Goal: Task Accomplishment & Management: Complete application form

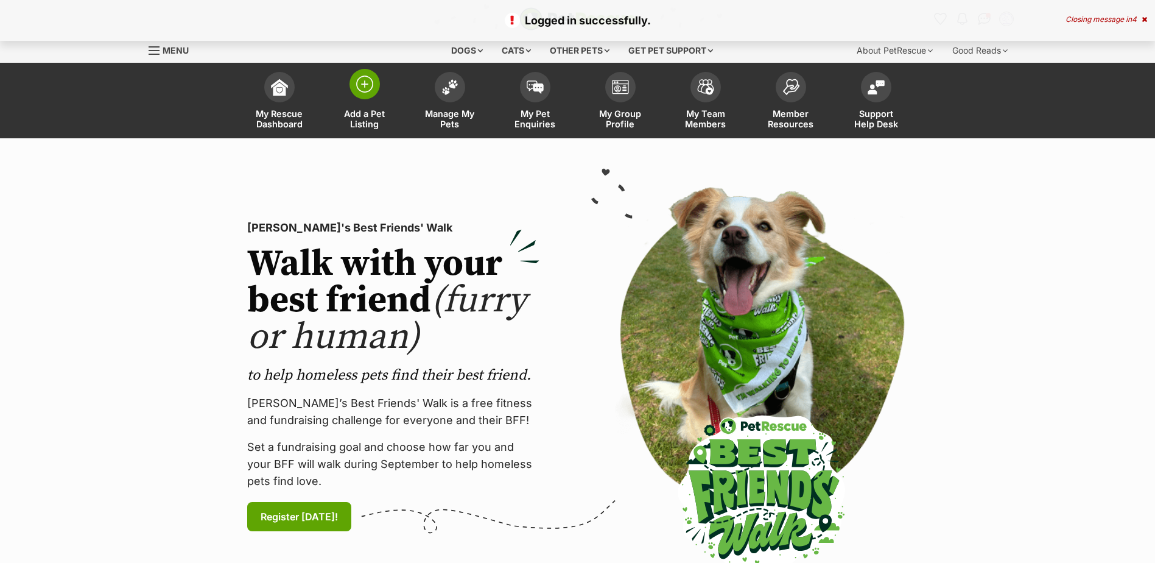
click at [366, 88] on img at bounding box center [364, 83] width 17 height 17
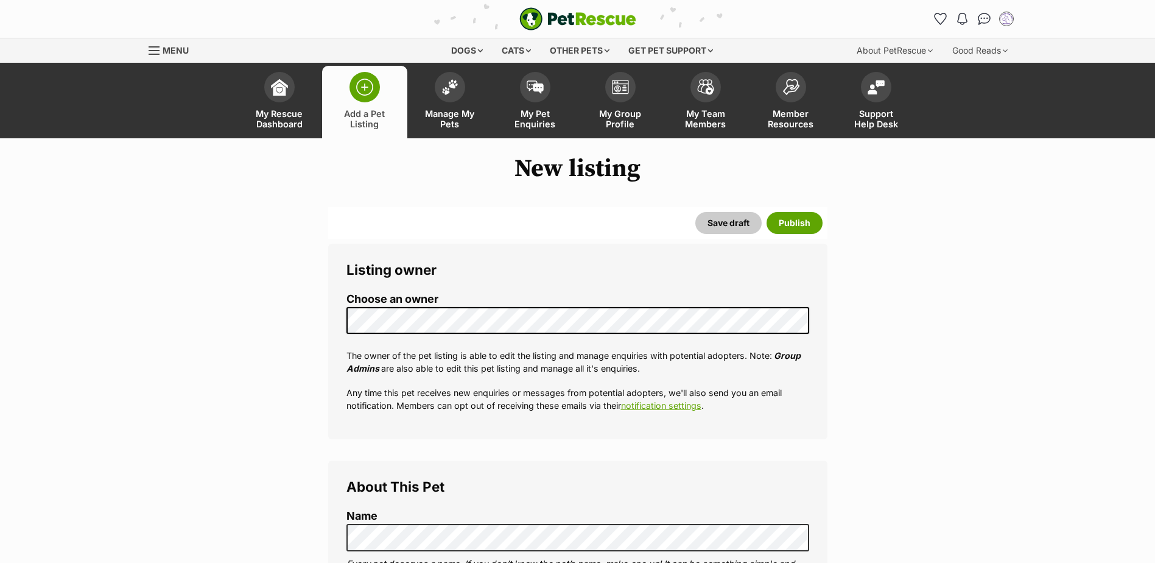
select select
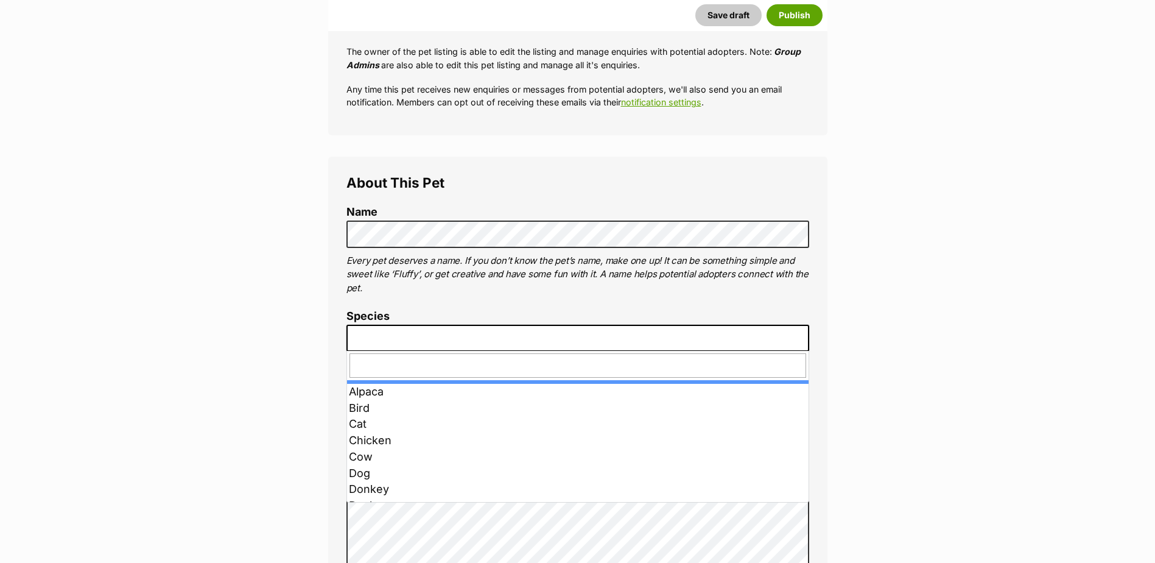
scroll to position [304, 0]
click at [451, 325] on span at bounding box center [577, 337] width 463 height 27
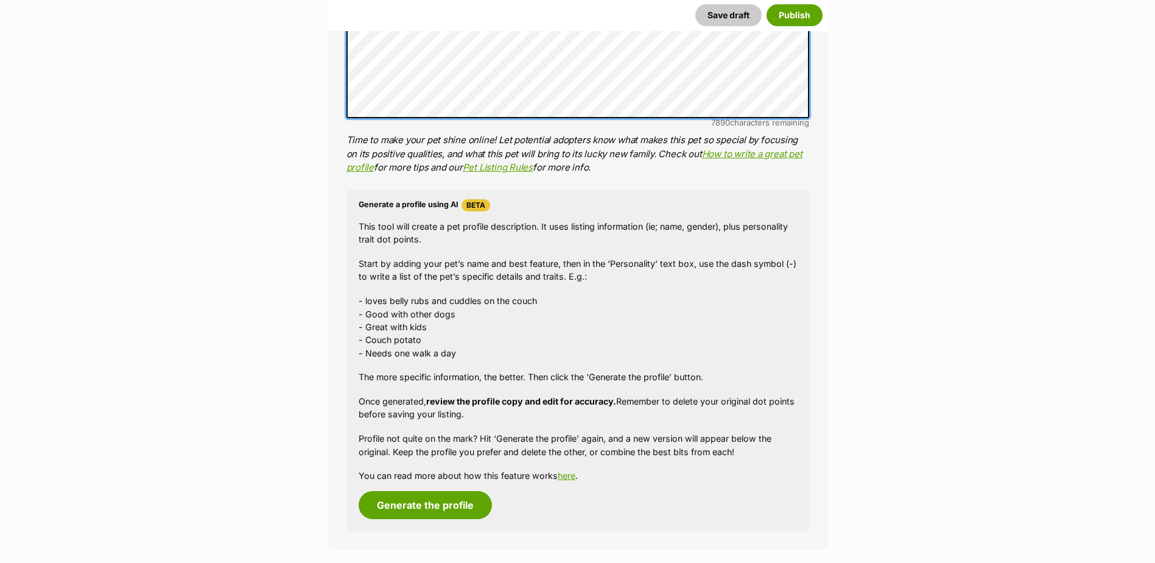
scroll to position [931, 0]
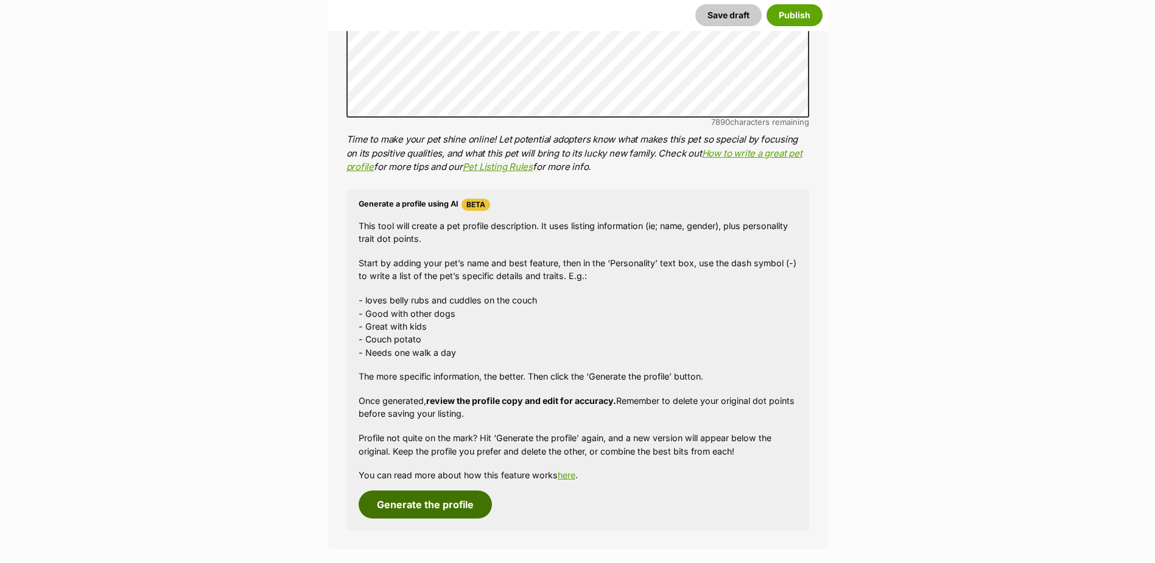
click at [426, 494] on button "Generate the profile" at bounding box center [425, 504] width 133 height 28
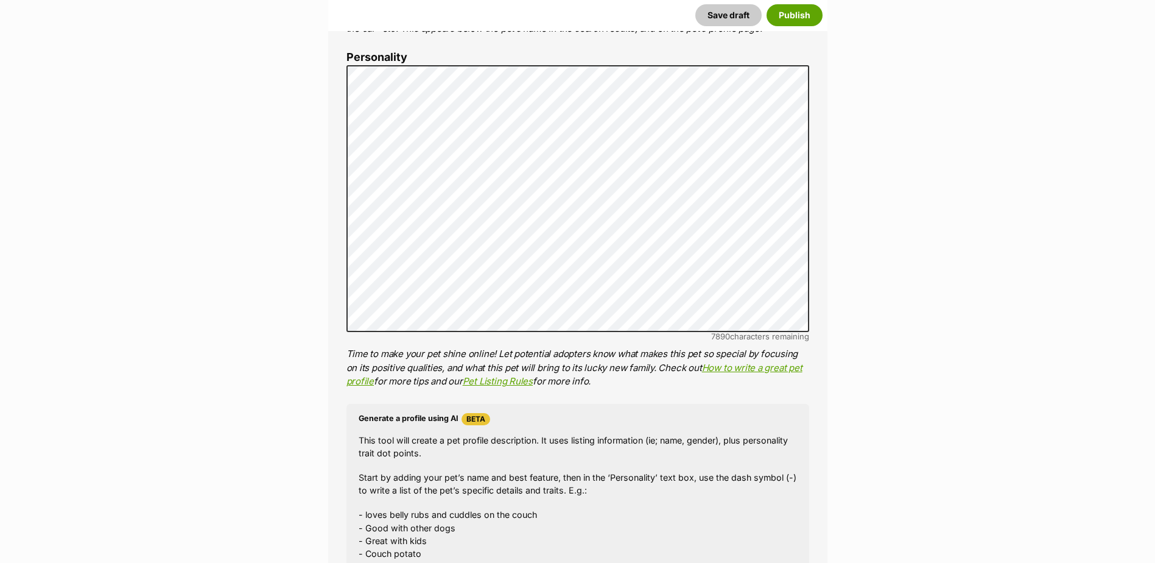
scroll to position [634, 0]
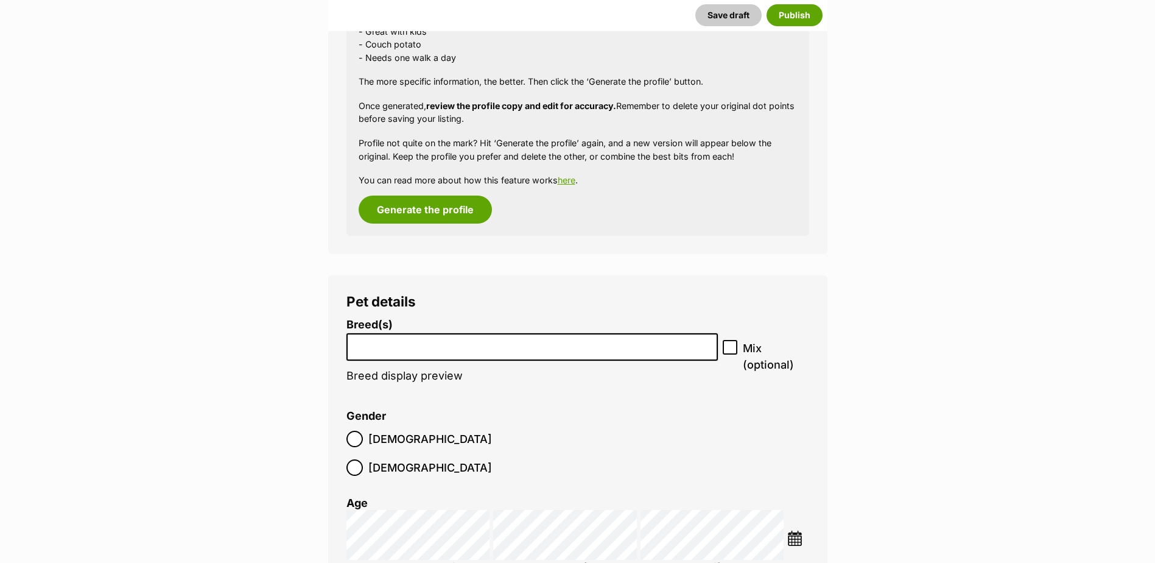
click at [482, 343] on input "search" at bounding box center [532, 343] width 363 height 13
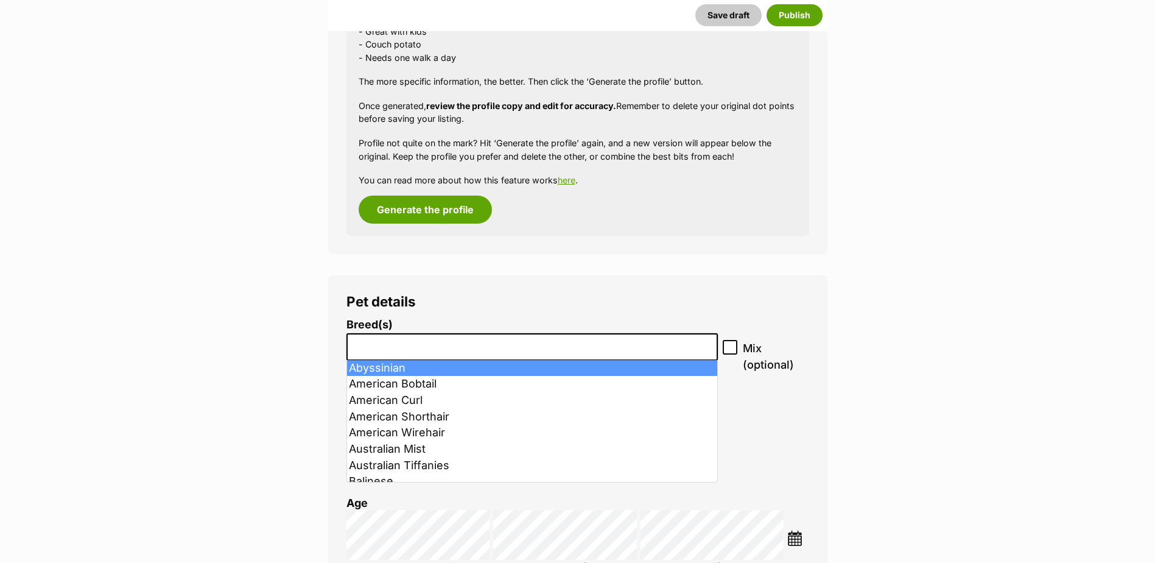
scroll to position [1227, 0]
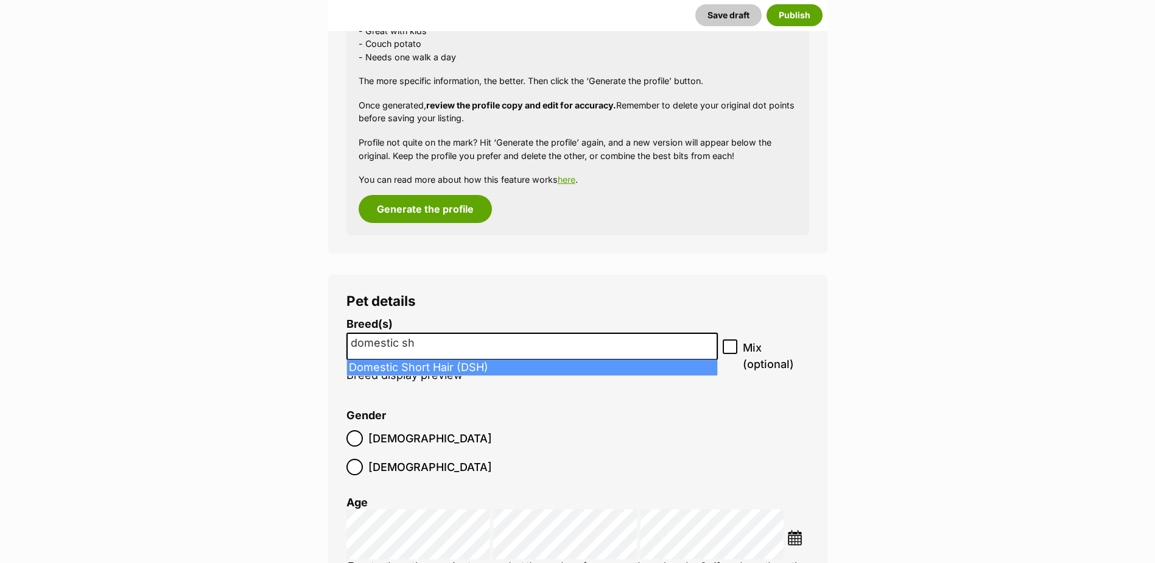
type input "domestic sh"
select select "252102"
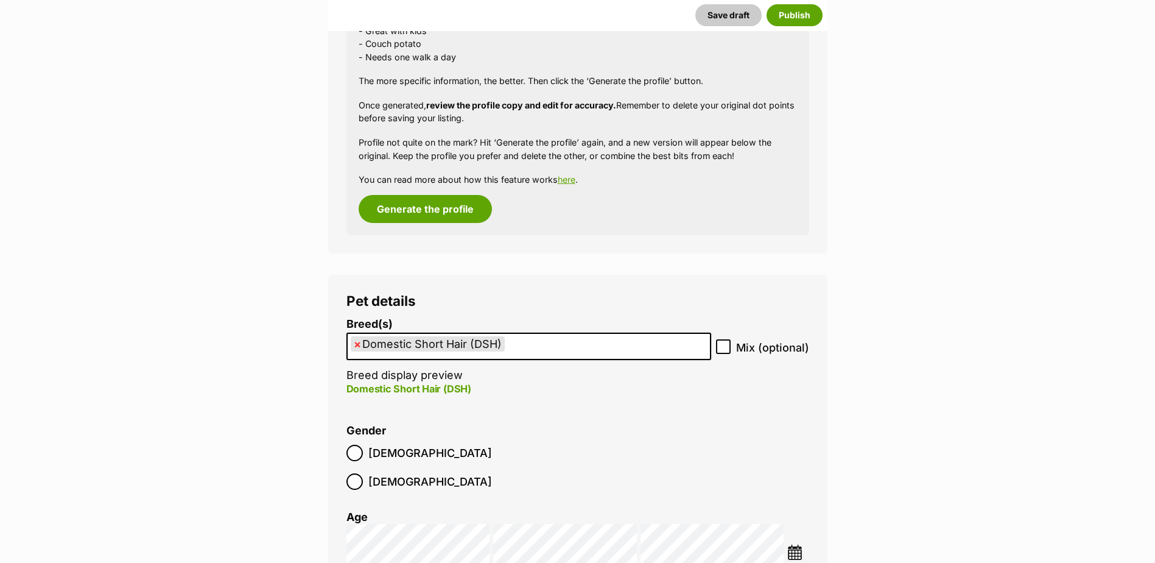
click at [793, 544] on img at bounding box center [794, 551] width 15 height 15
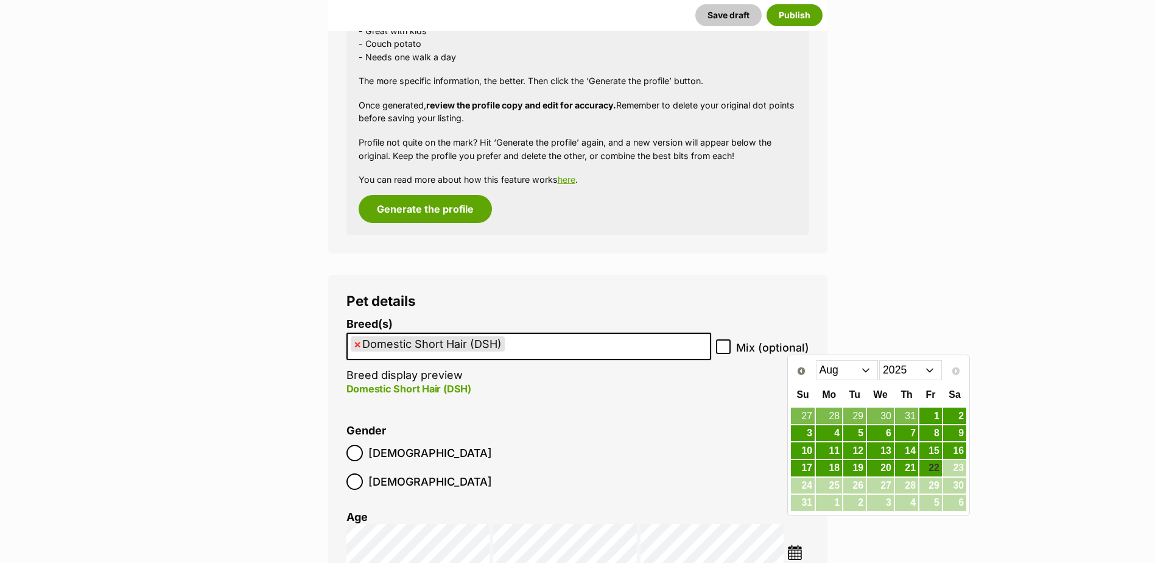
click at [908, 363] on select "2015 2016 2017 2018 2019 2020 2021 2022 2023 2024 2025" at bounding box center [910, 369] width 63 height 19
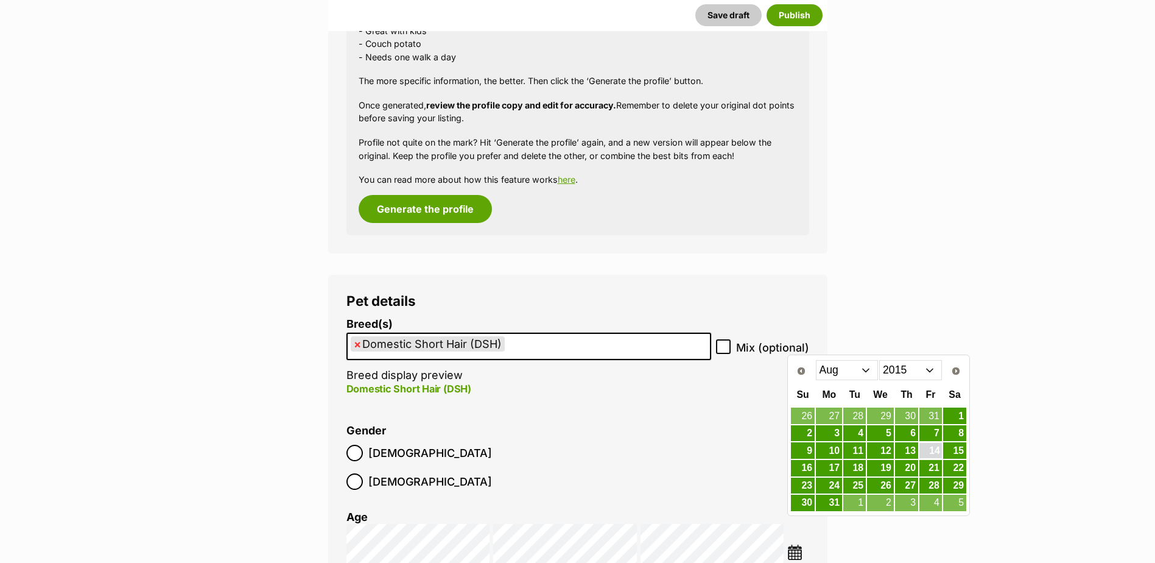
click at [934, 447] on link "14" at bounding box center [930, 450] width 23 height 15
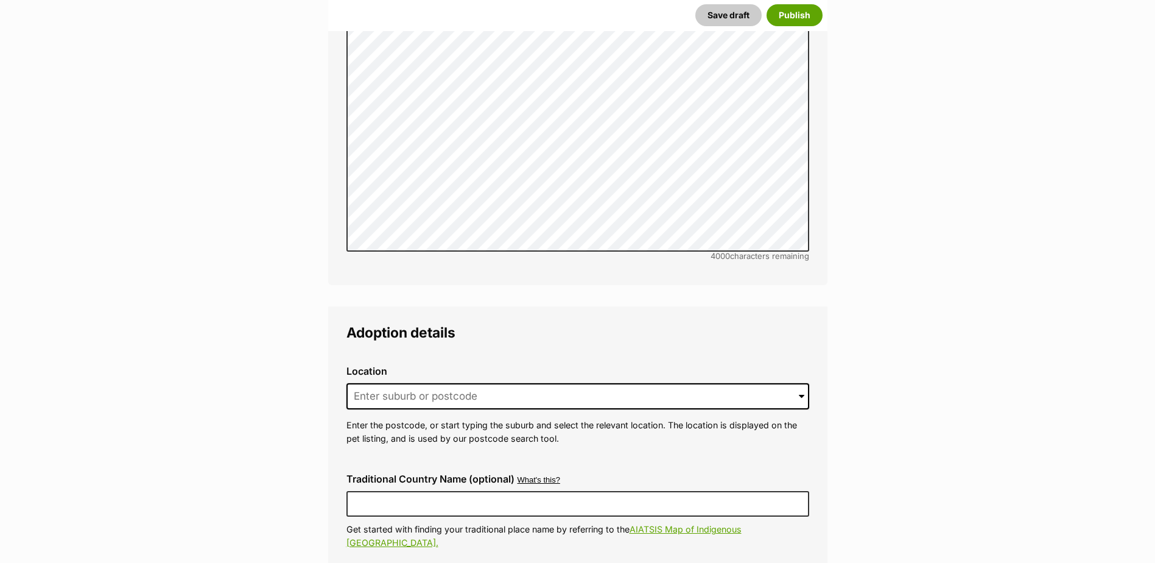
scroll to position [2748, 0]
click at [510, 382] on input at bounding box center [577, 395] width 463 height 27
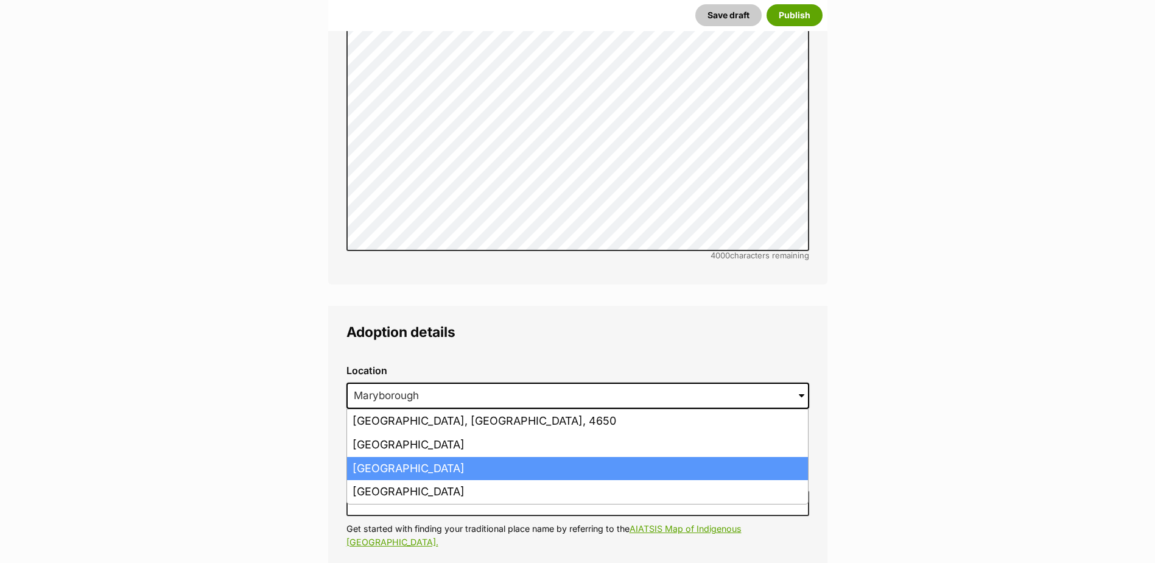
click at [541, 457] on li "Maryborough West, Queensland, 4650" at bounding box center [577, 469] width 461 height 24
type input "Maryborough West, Queensland, 4650"
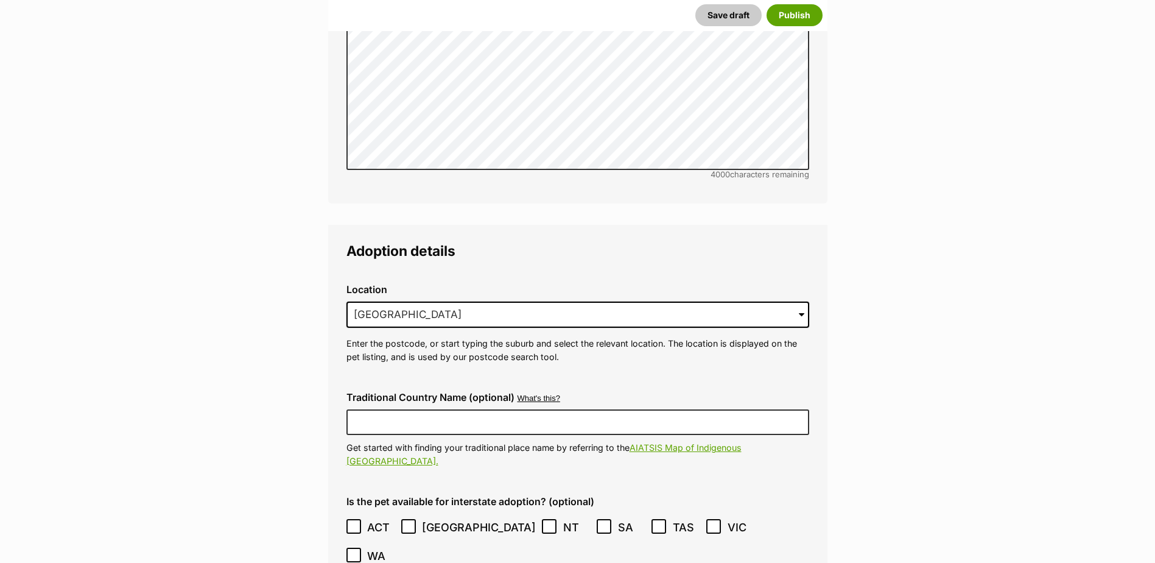
scroll to position [2829, 0]
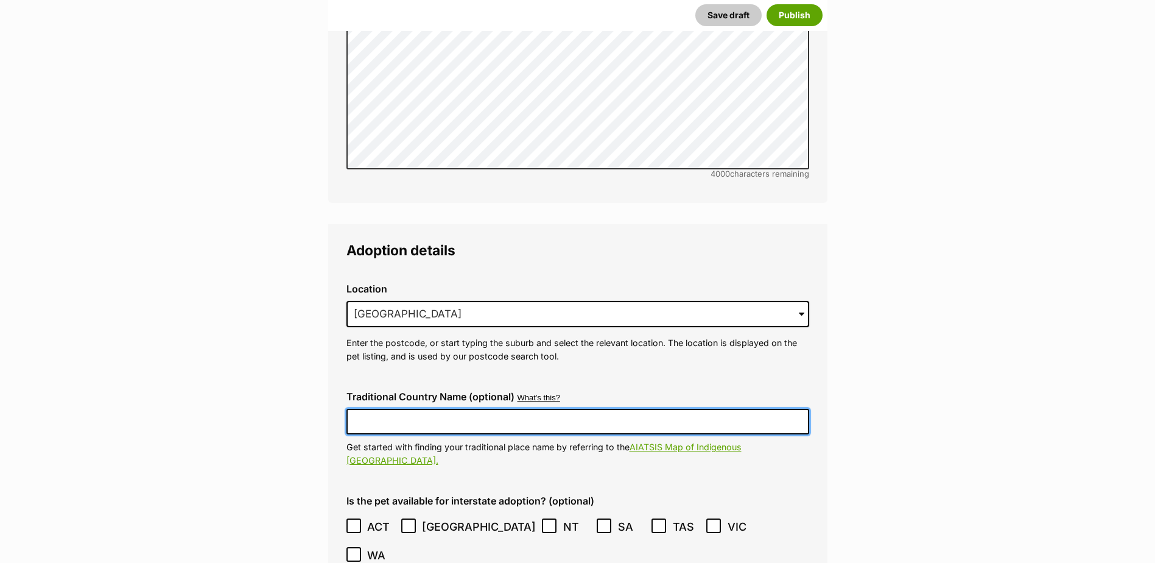
click at [520, 409] on input "Traditional Country Name (optional)" at bounding box center [577, 422] width 463 height 26
type input "Australia"
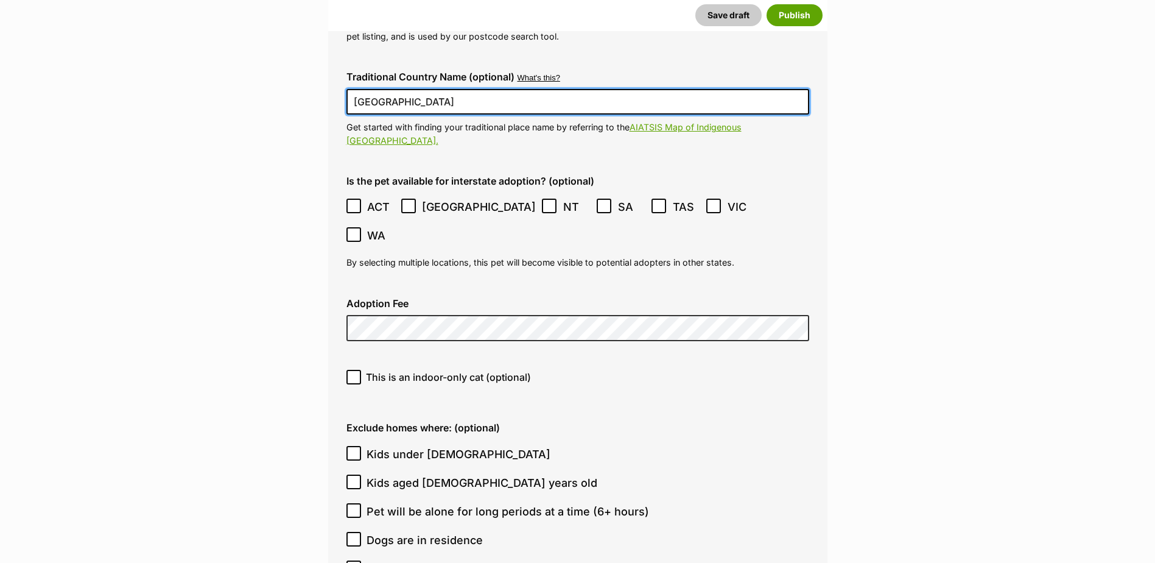
scroll to position [2841, 0]
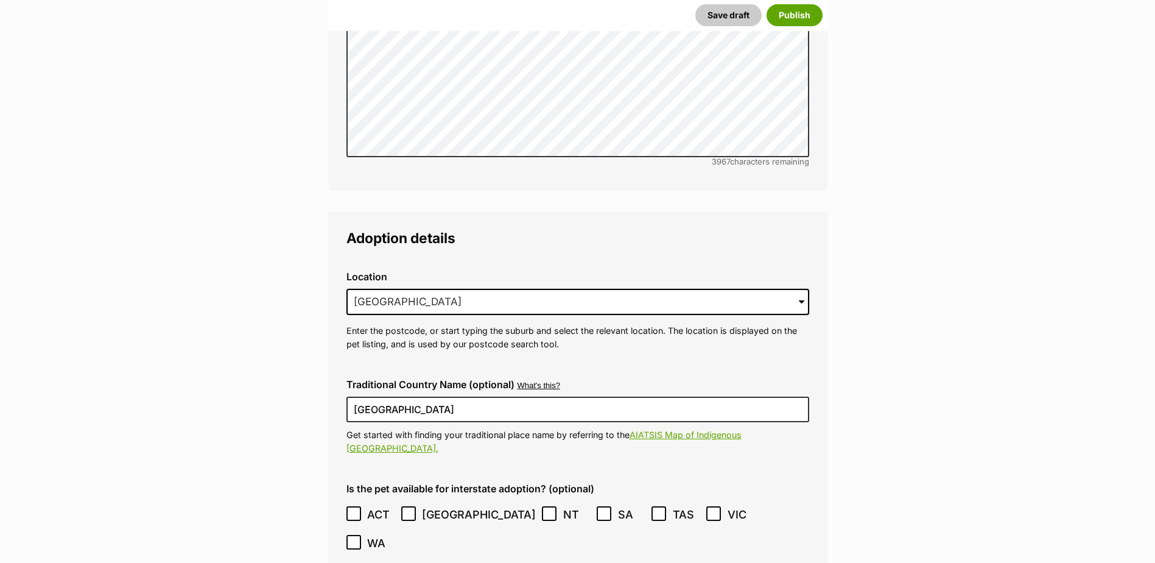
click at [545, 509] on icon at bounding box center [549, 513] width 9 height 9
click at [597, 506] on label "SA" at bounding box center [621, 514] width 49 height 16
click at [654, 509] on icon at bounding box center [658, 513] width 9 height 9
click at [358, 538] on icon at bounding box center [353, 542] width 9 height 9
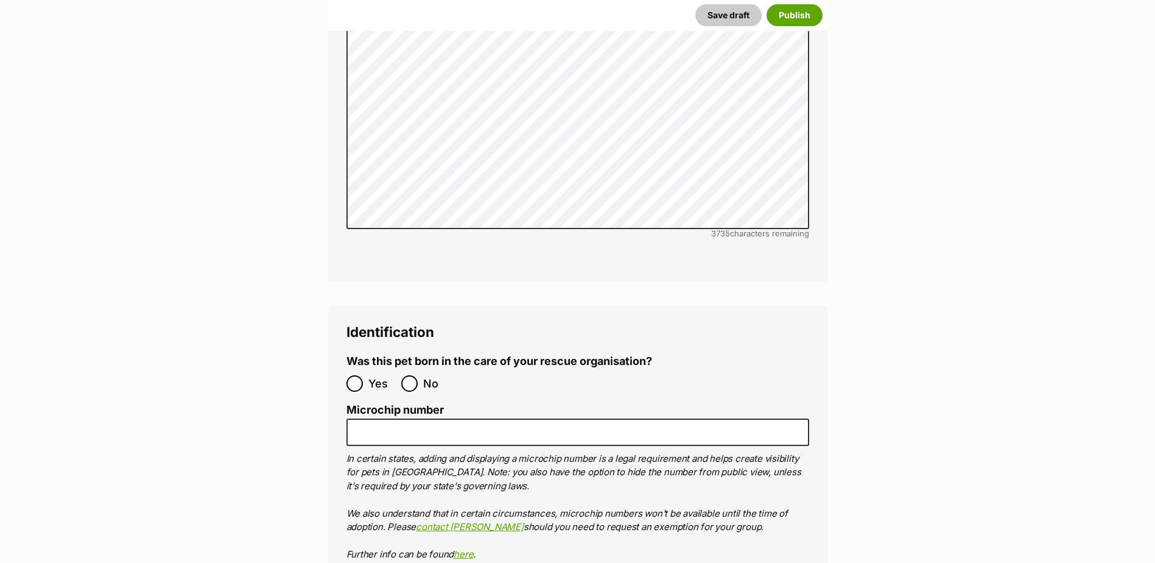
scroll to position [3943, 0]
click at [406, 374] on input "No" at bounding box center [409, 382] width 16 height 16
radio input "true"
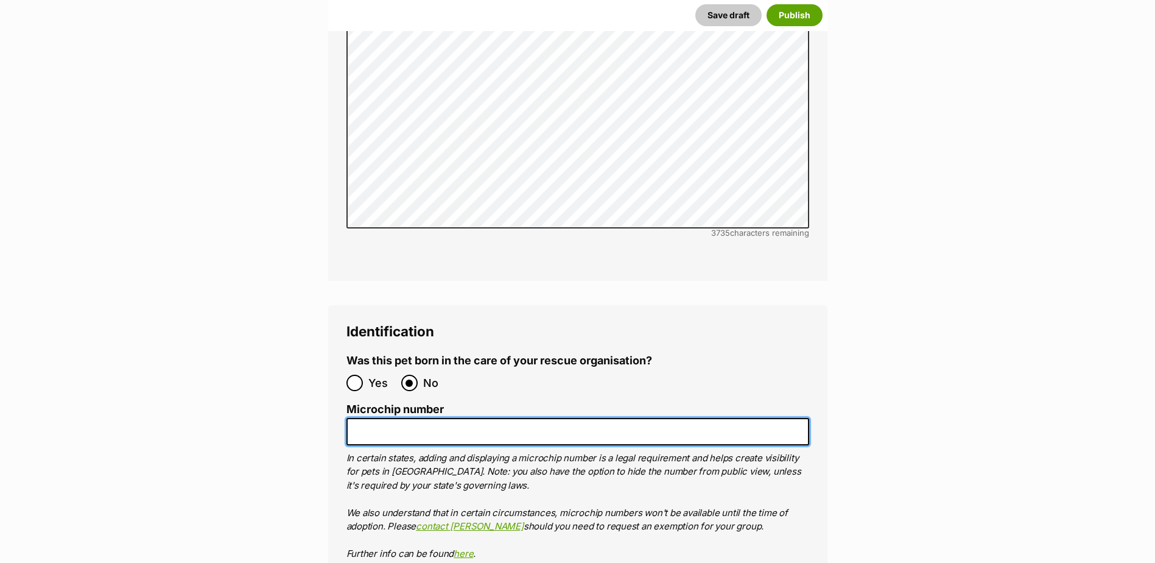
click at [405, 418] on input "Microchip number" at bounding box center [577, 431] width 463 height 27
type input "953010000983755"
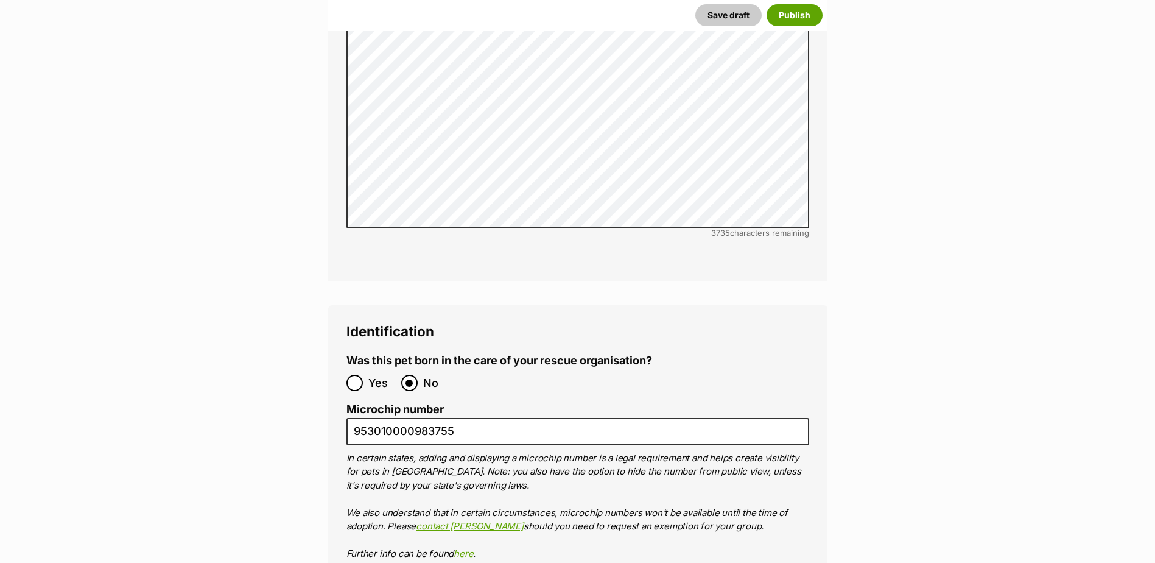
type input "MDAR"
type input "0000312643880"
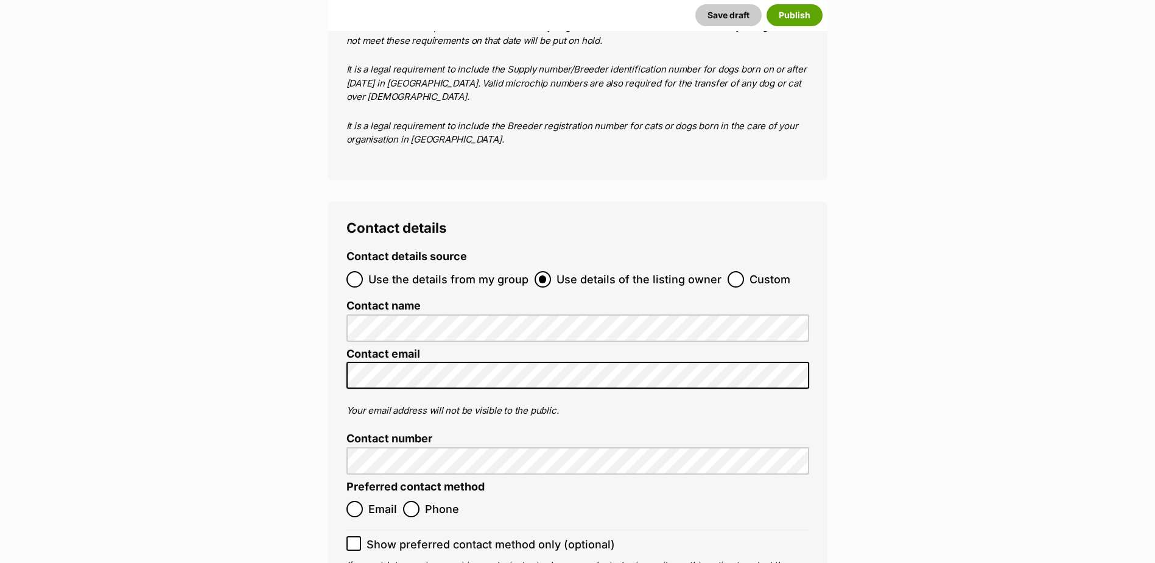
scroll to position [4682, 0]
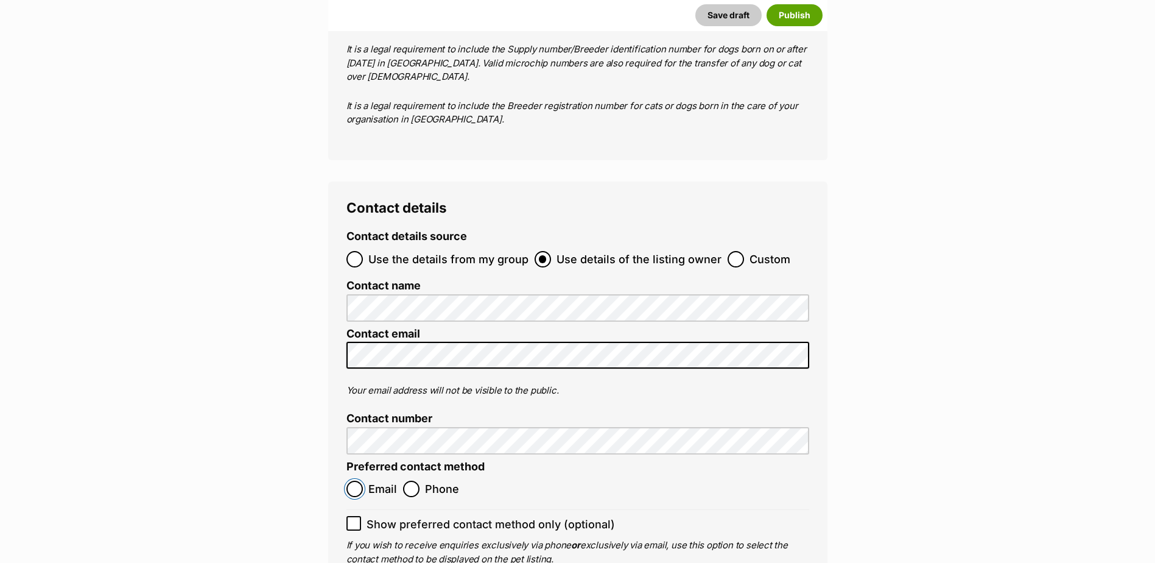
click at [353, 480] on input "Email" at bounding box center [354, 488] width 16 height 16
radio input "true"
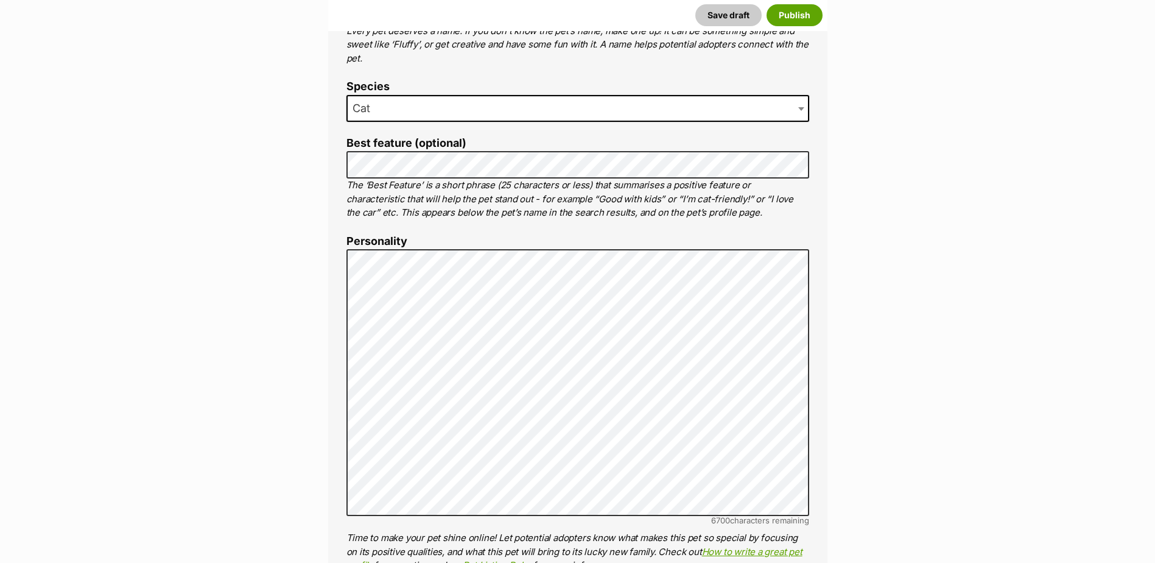
scroll to position [527, 0]
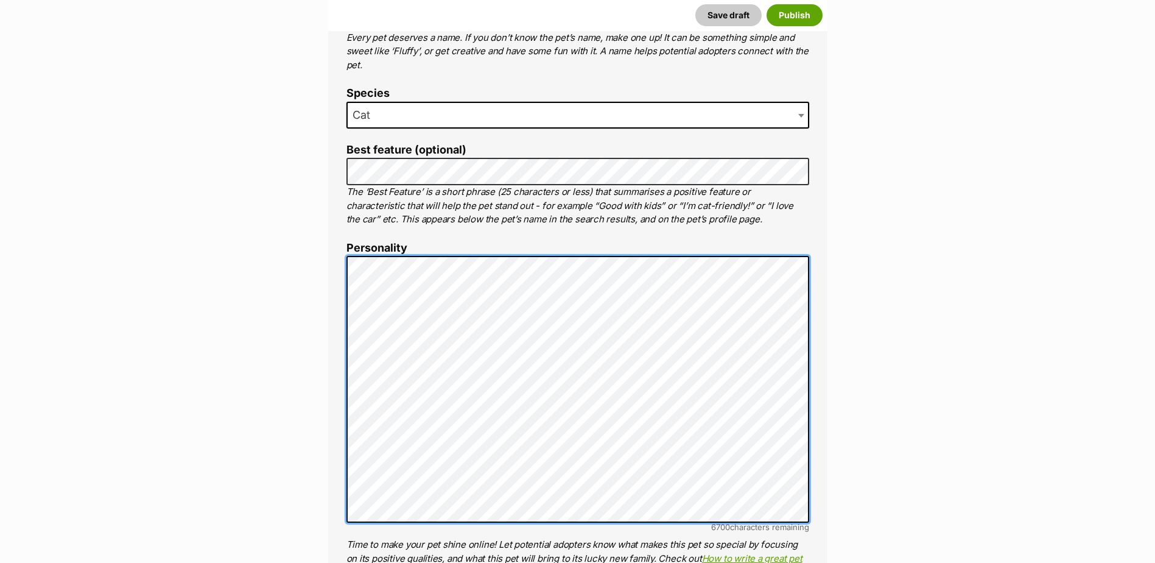
click at [756, 529] on li "Personality 6700 characters remaining Time to make your pet shine online! Let p…" at bounding box center [577, 410] width 463 height 337
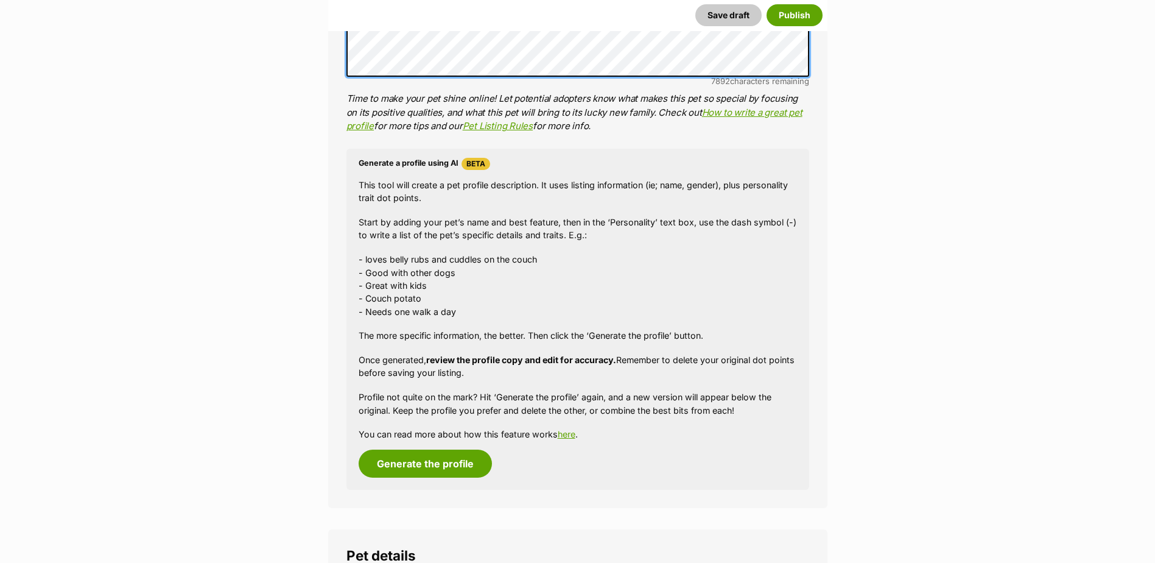
scroll to position [973, 0]
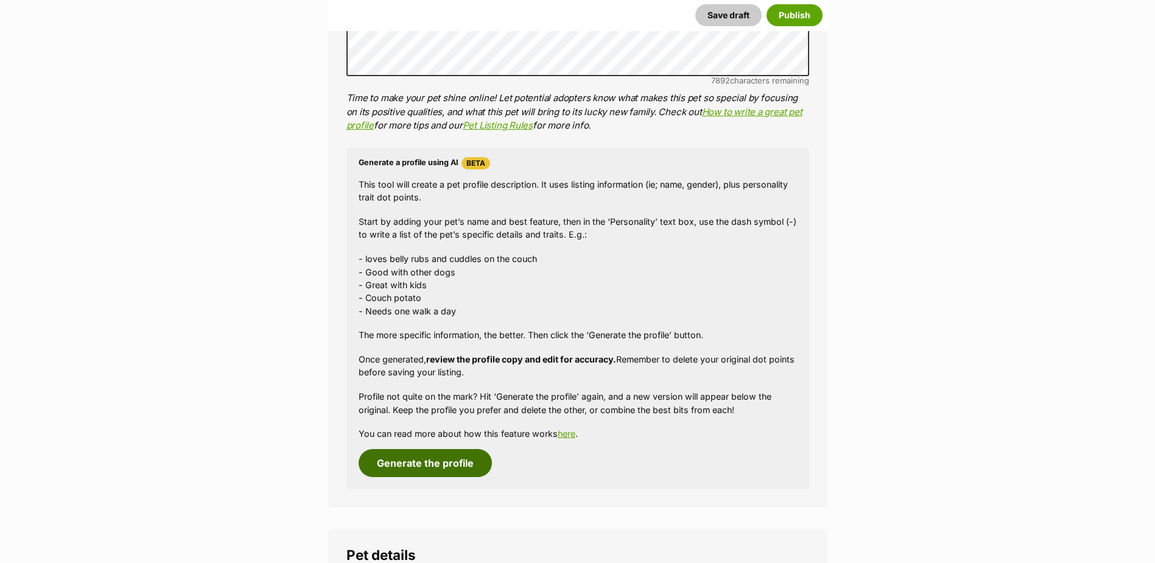
click at [460, 464] on button "Generate the profile" at bounding box center [425, 463] width 133 height 28
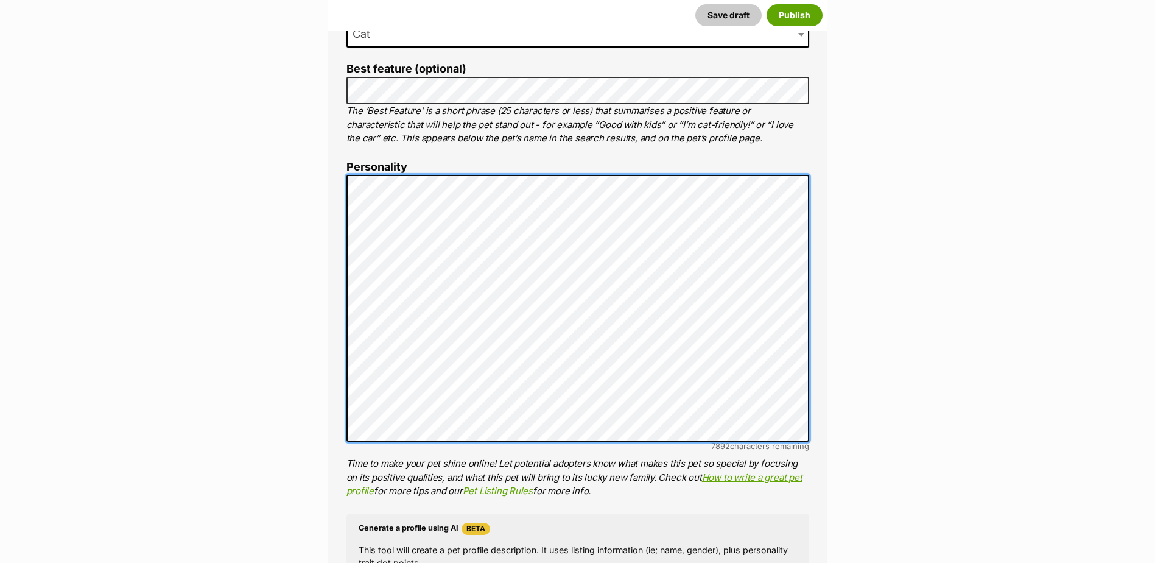
scroll to position [607, 0]
click at [345, 181] on div "About This Pet Name Henlo there, it looks like you might be using the pet name …" at bounding box center [577, 363] width 499 height 1020
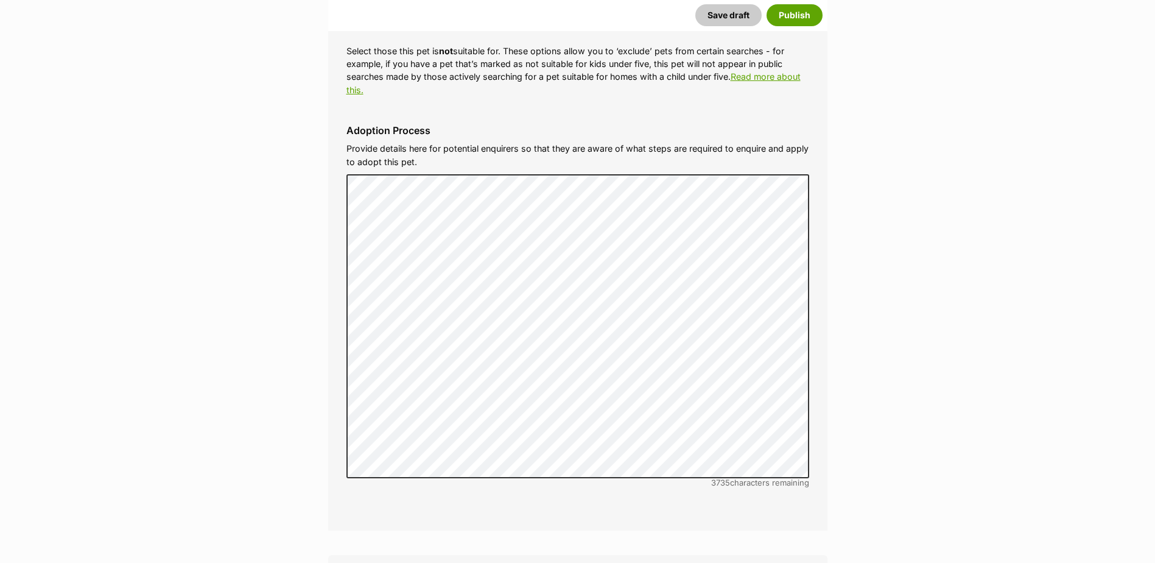
scroll to position [3740, 0]
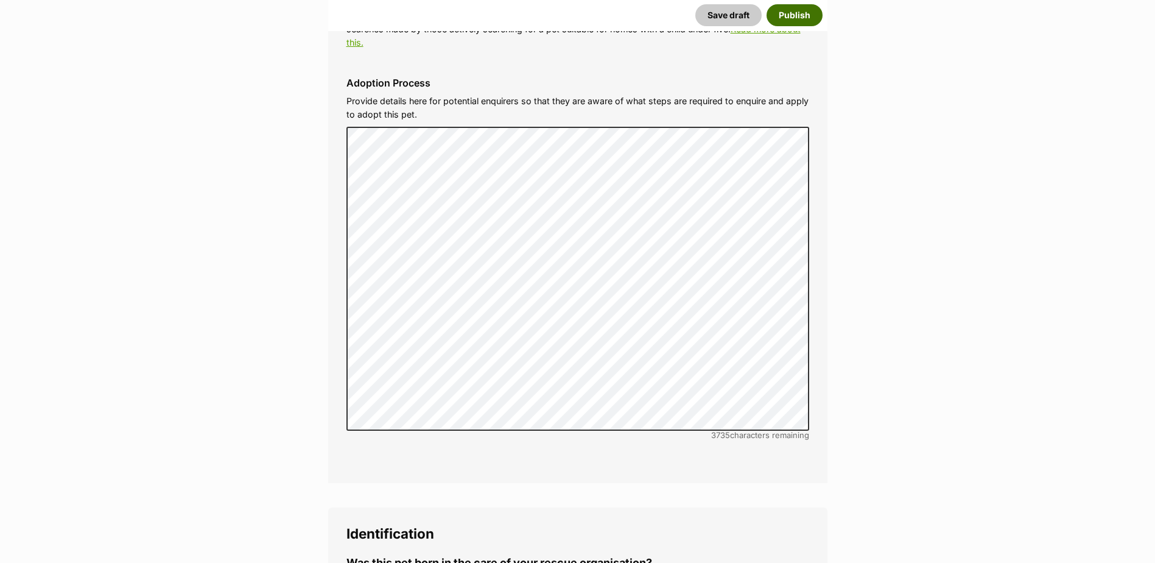
click at [803, 19] on button "Publish" at bounding box center [794, 15] width 56 height 22
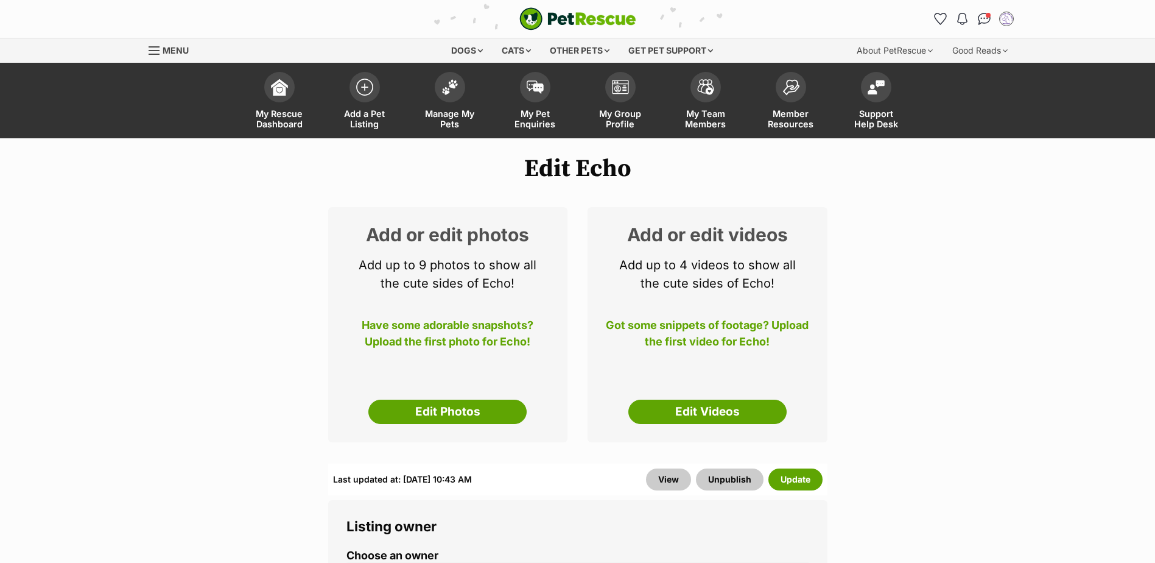
click at [368, 80] on img at bounding box center [364, 87] width 17 height 17
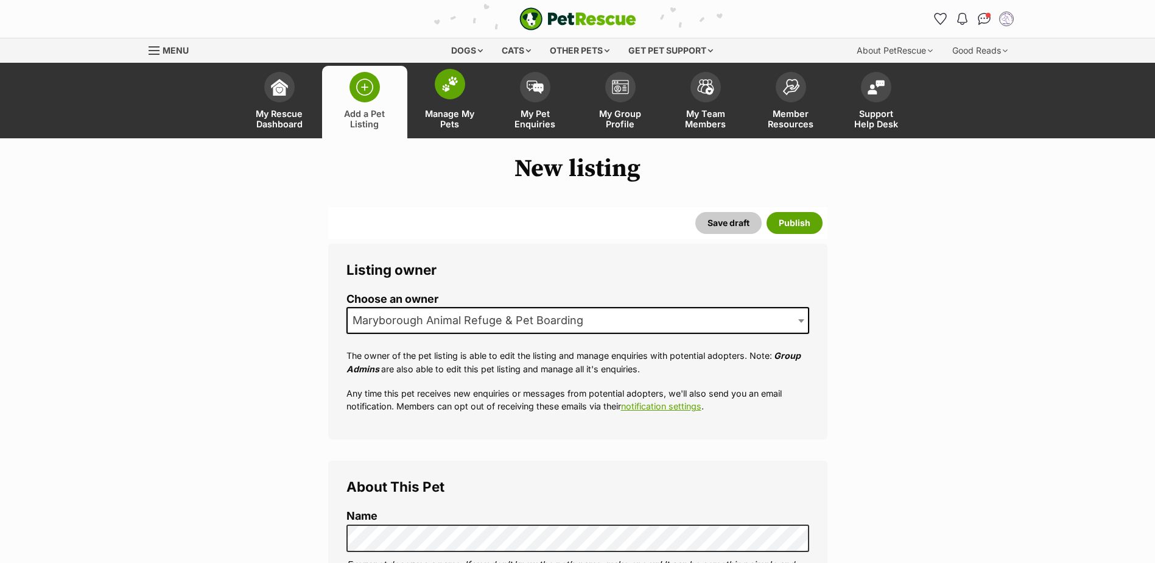
click at [441, 79] on img at bounding box center [449, 84] width 17 height 16
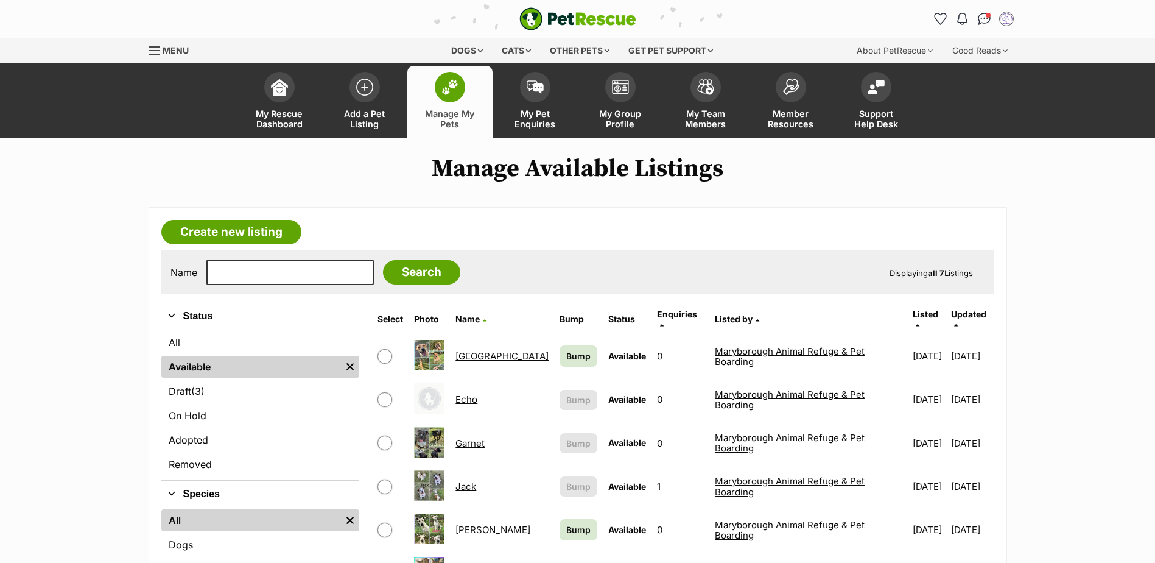
click at [468, 393] on link "Echo" at bounding box center [466, 399] width 22 height 12
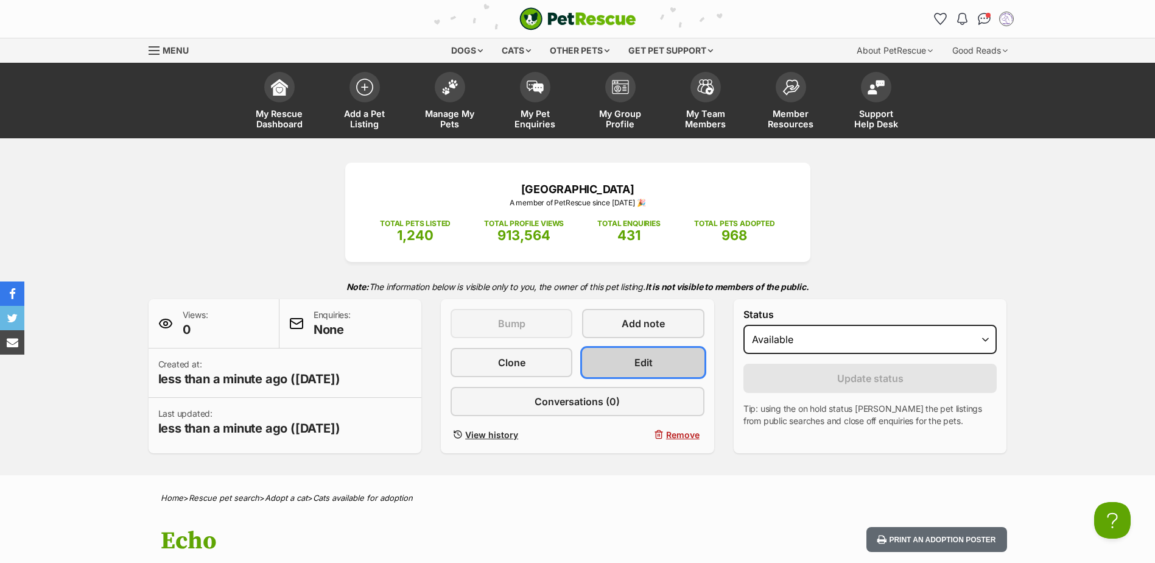
click at [627, 355] on link "Edit" at bounding box center [643, 362] width 122 height 29
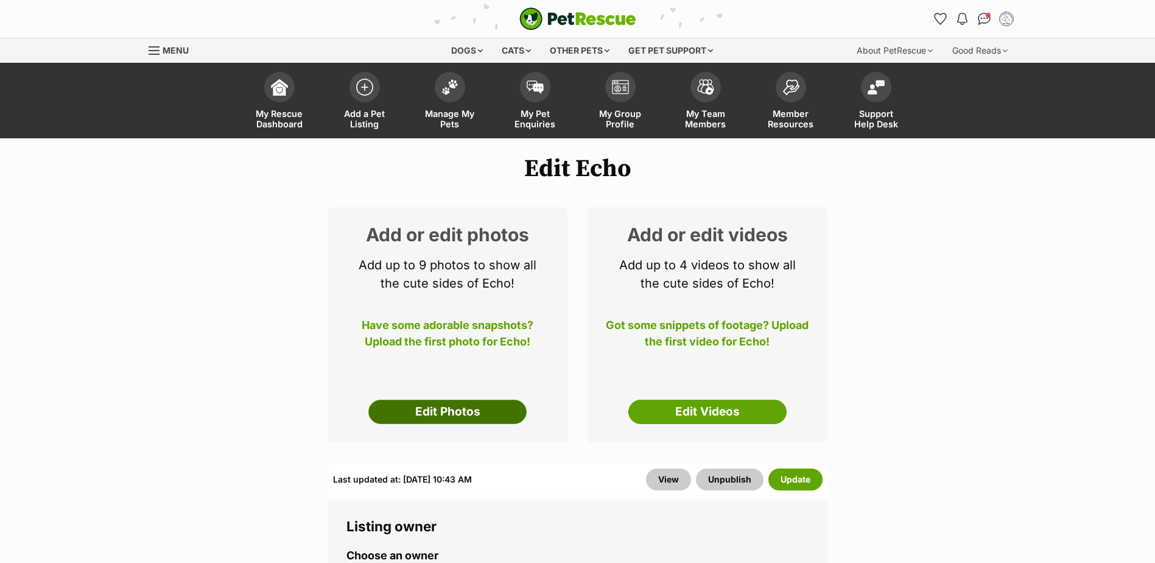
click at [436, 413] on link "Edit Photos" at bounding box center [447, 411] width 158 height 24
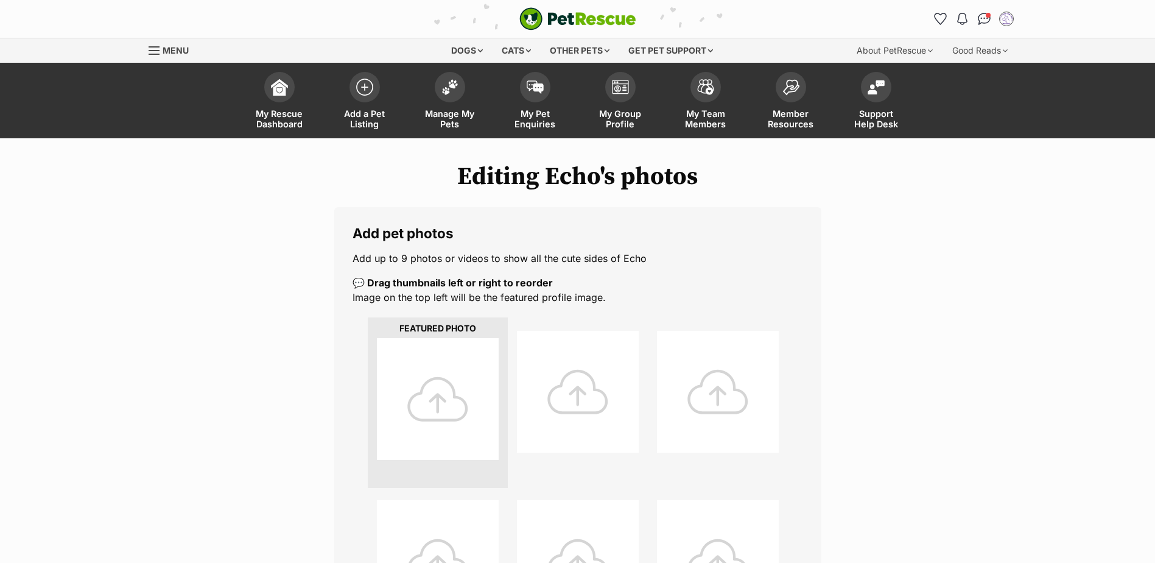
click at [438, 400] on div at bounding box center [438, 399] width 122 height 122
click at [439, 380] on div at bounding box center [438, 399] width 122 height 122
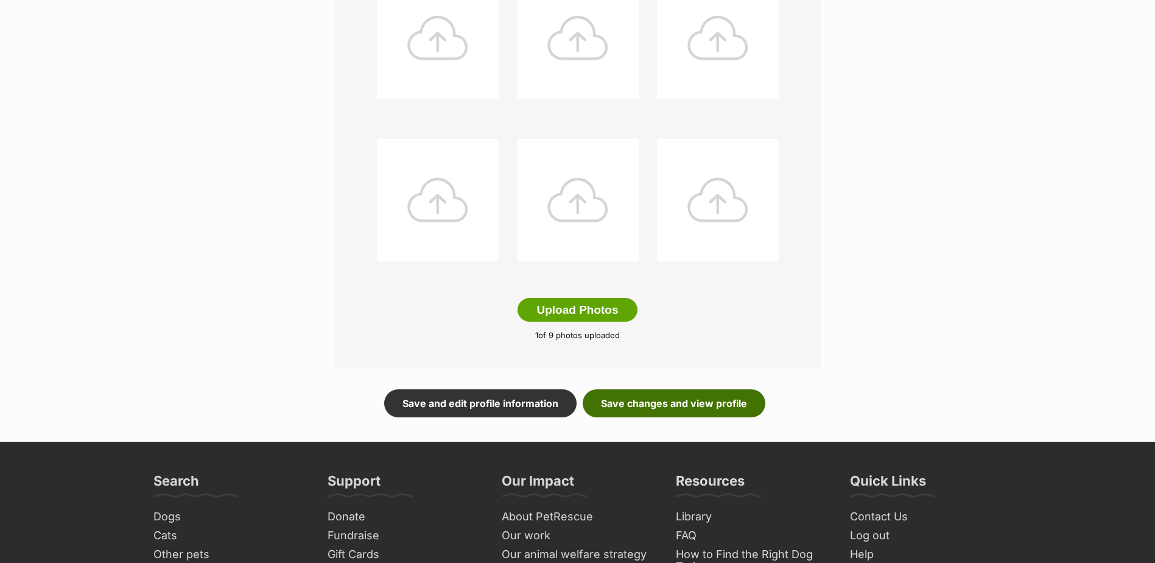
click at [648, 400] on link "Save changes and view profile" at bounding box center [674, 403] width 183 height 28
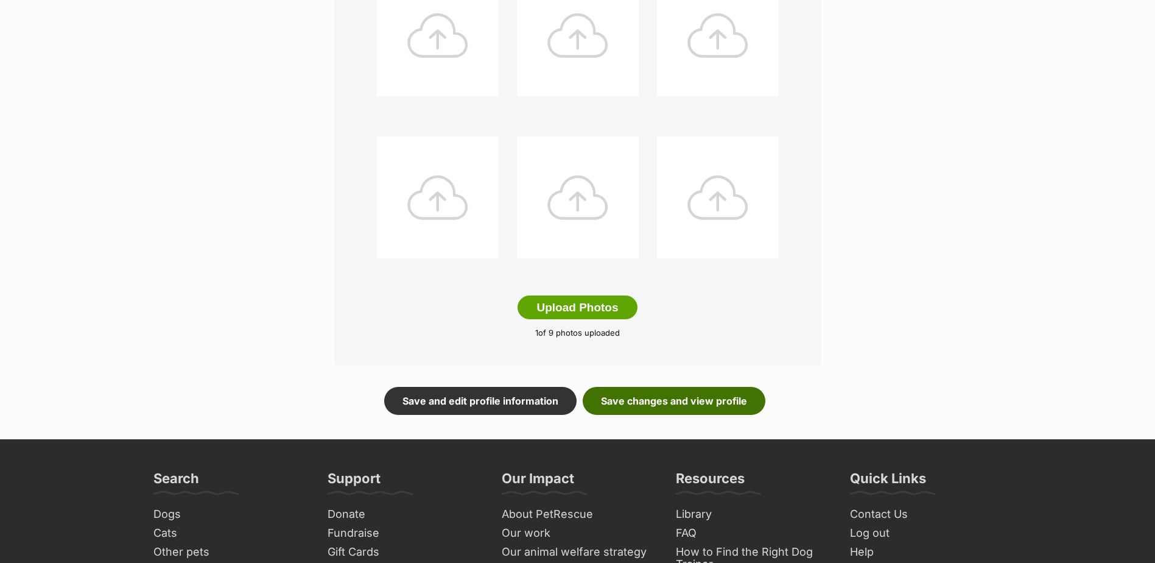
scroll to position [527, 0]
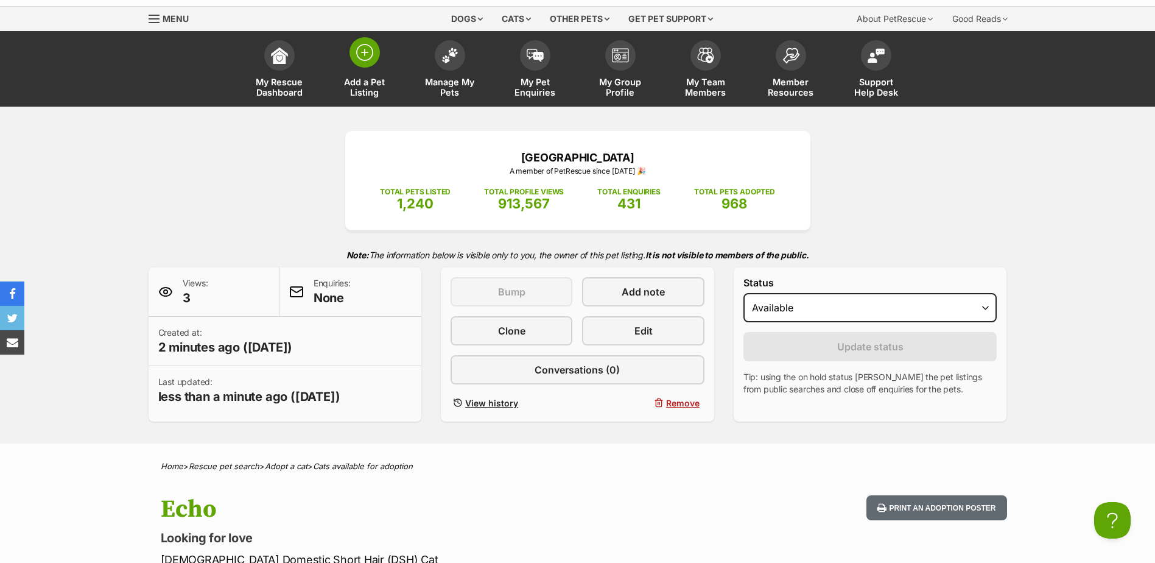
click at [376, 52] on span at bounding box center [364, 52] width 30 height 30
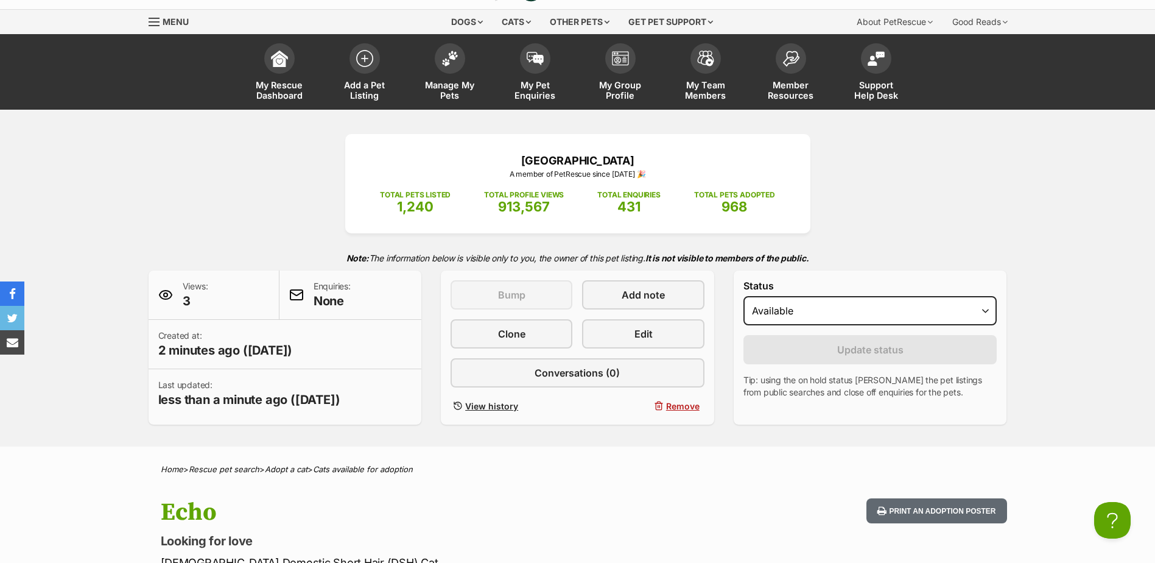
scroll to position [28, 0]
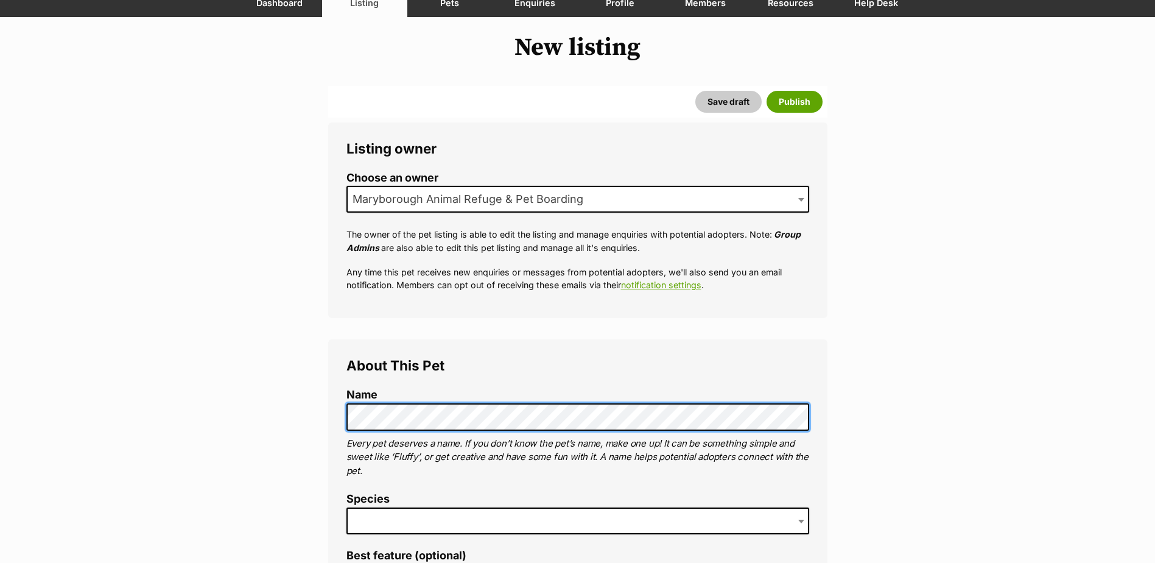
scroll to position [122, 0]
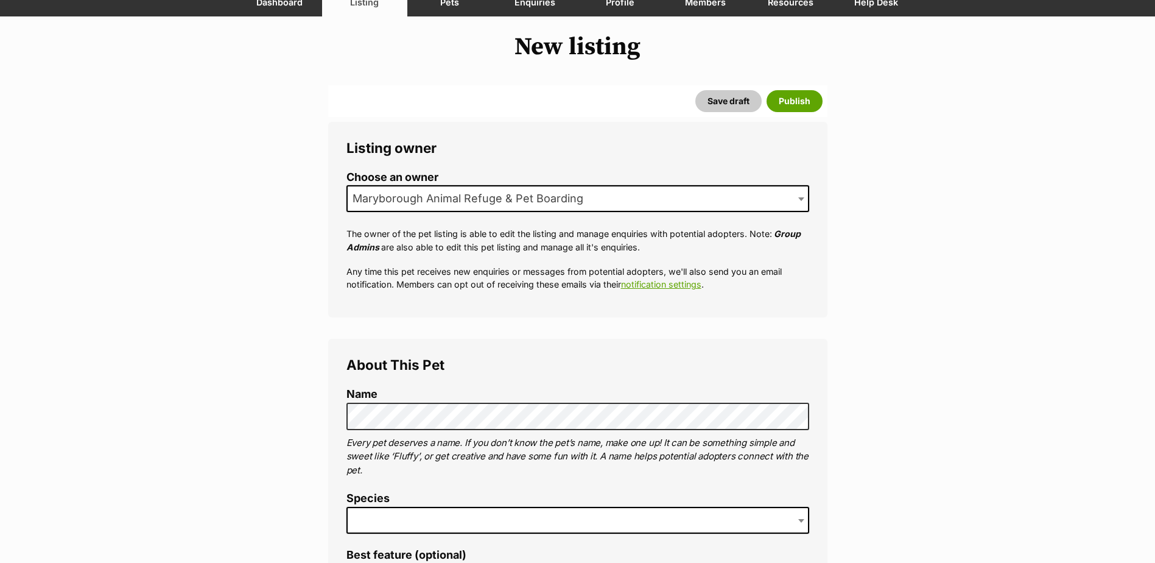
click at [399, 520] on span at bounding box center [577, 520] width 463 height 27
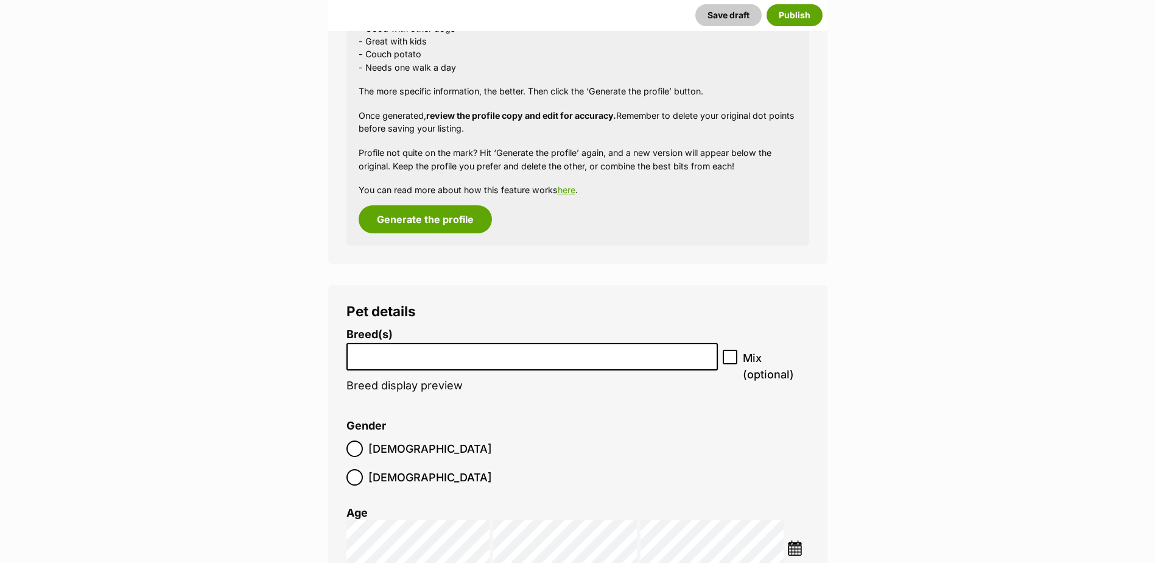
scroll to position [1217, 0]
click at [449, 363] on li at bounding box center [532, 355] width 363 height 25
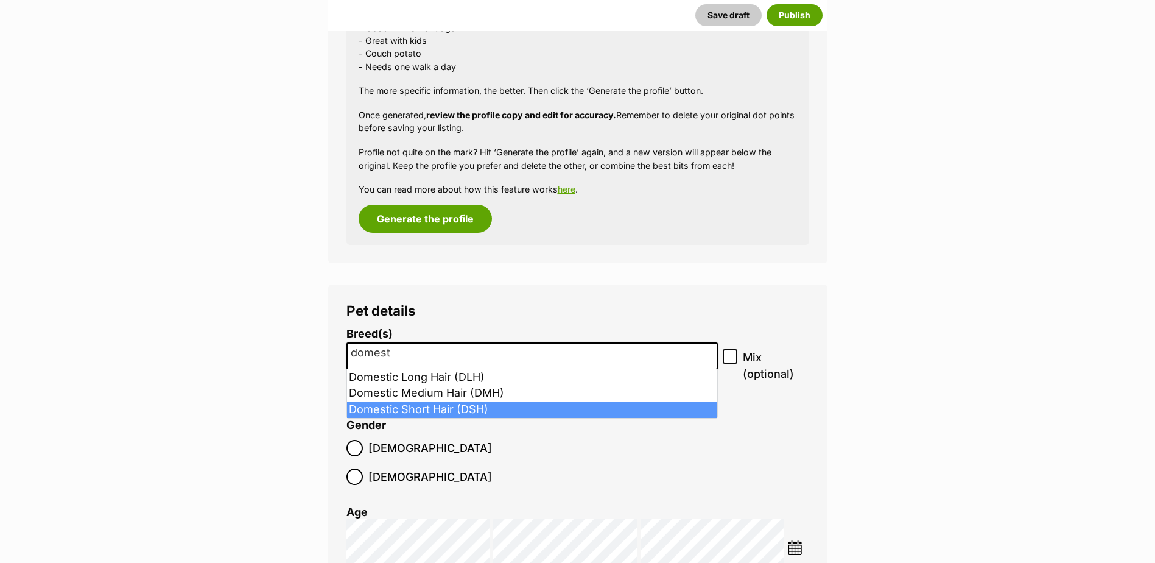
type input "domest"
select select "252102"
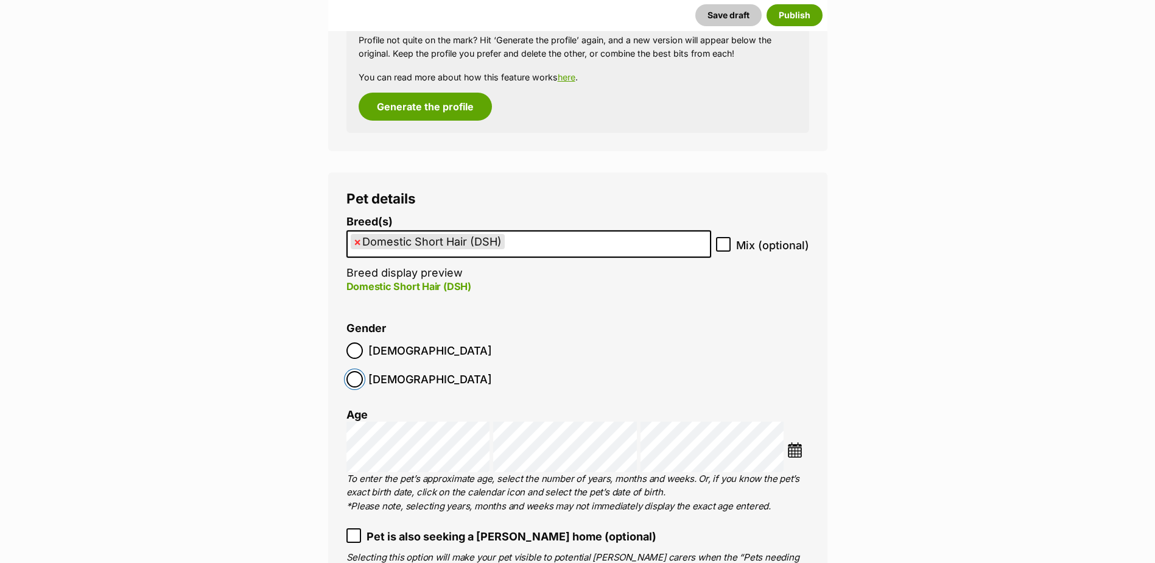
scroll to position [1339, 0]
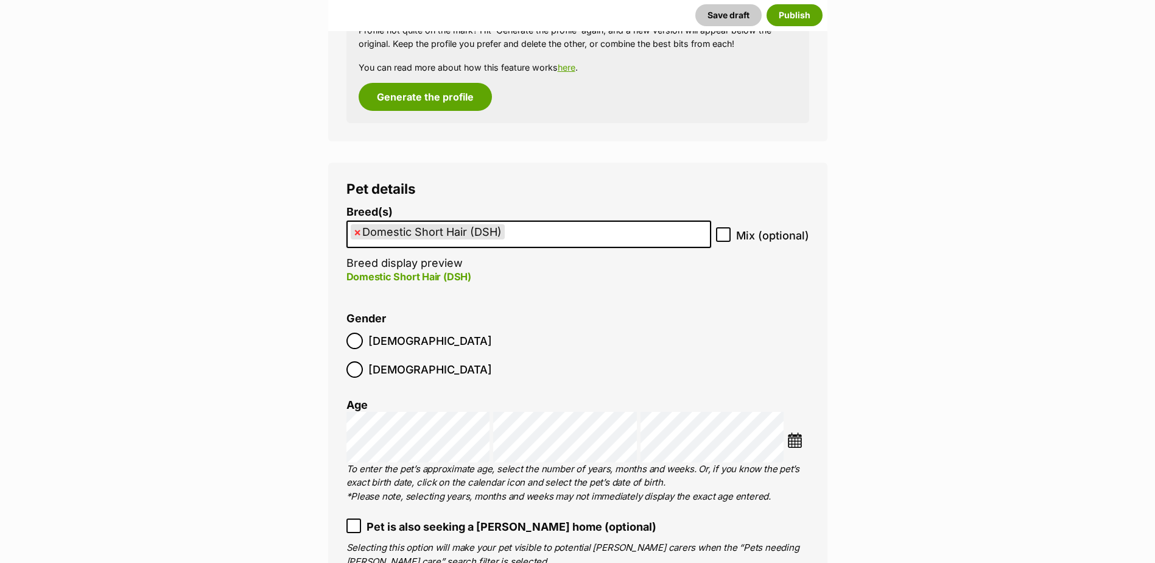
click at [793, 432] on img at bounding box center [794, 439] width 15 height 15
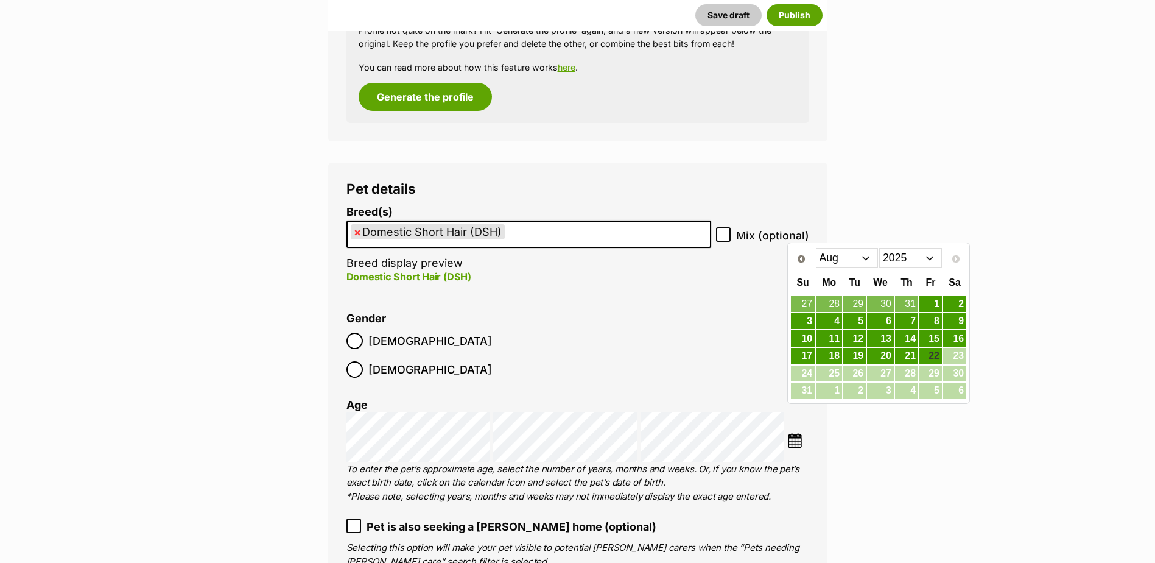
click at [931, 264] on select "2015 2016 2017 2018 2019 2020 2021 2022 2023 2024 2025" at bounding box center [910, 257] width 63 height 19
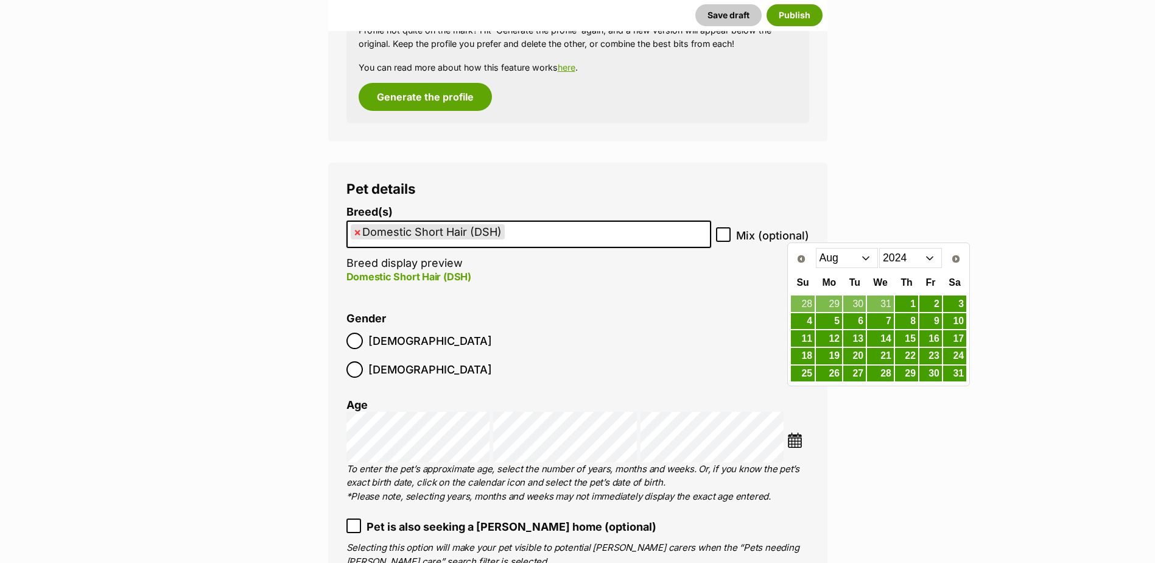
click at [858, 254] on select "Jan Feb Mar Apr May Jun Jul Aug Sep Oct Nov Dec" at bounding box center [847, 257] width 63 height 19
click at [885, 335] on link "14" at bounding box center [880, 338] width 27 height 15
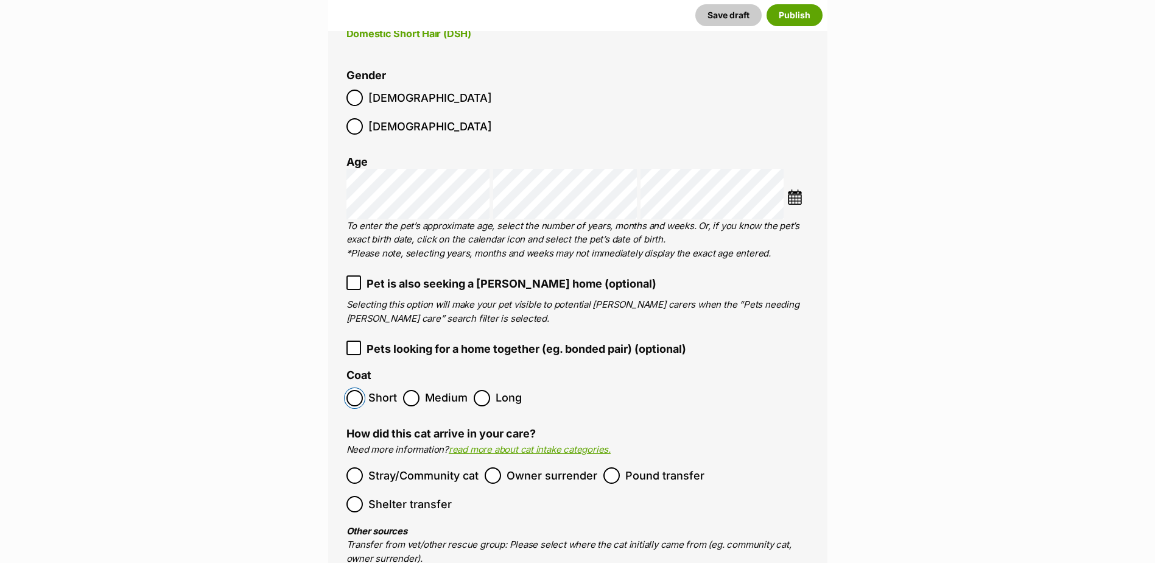
scroll to position [1582, 0]
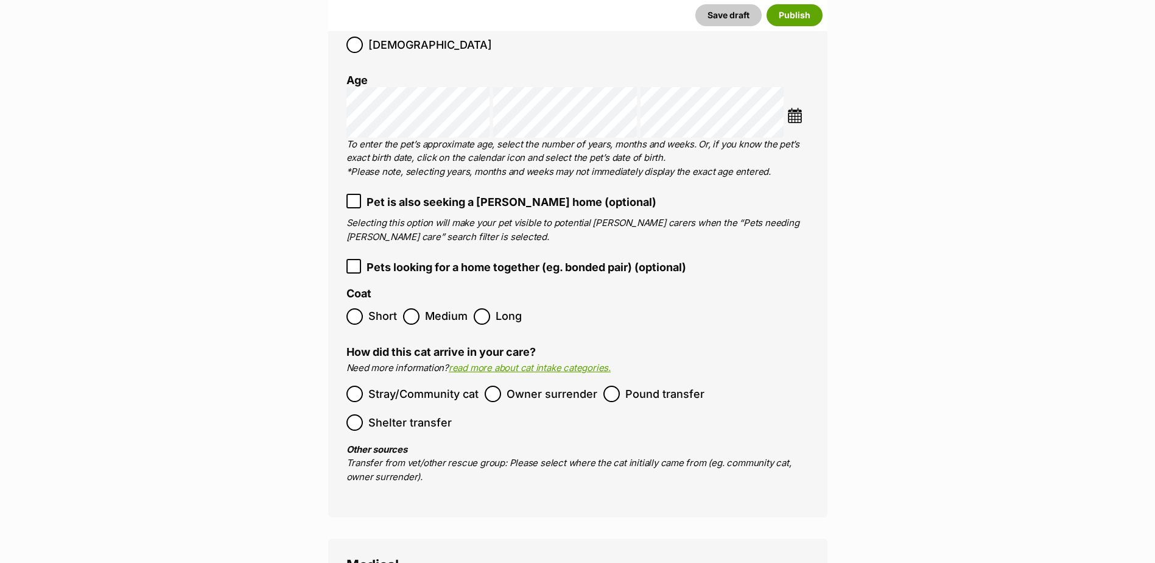
scroll to position [1664, 0]
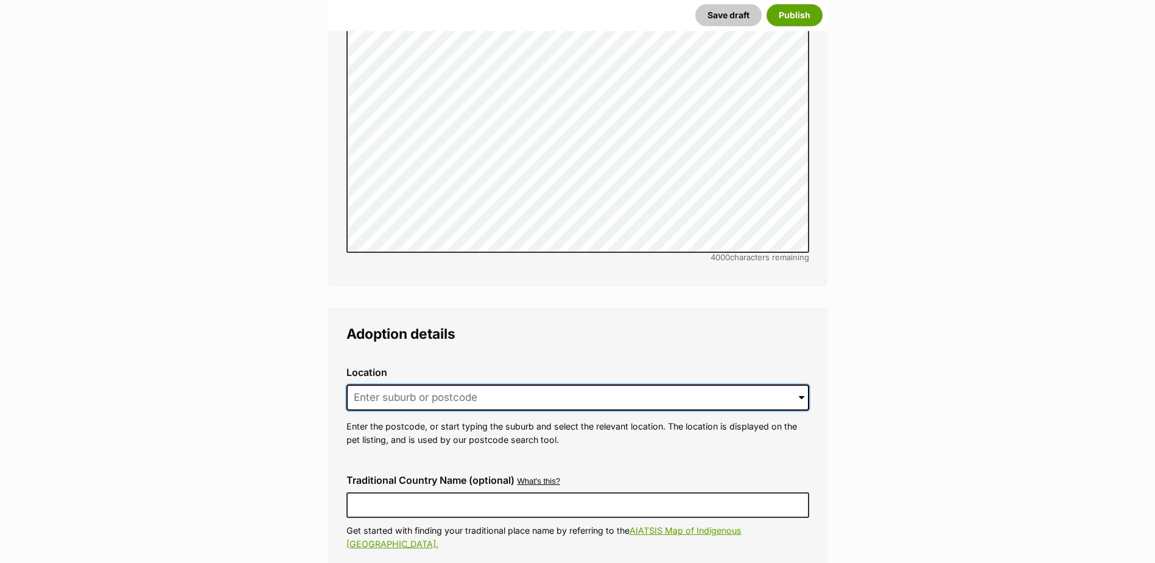
scroll to position [2678, 0]
click at [400, 384] on input at bounding box center [577, 397] width 463 height 27
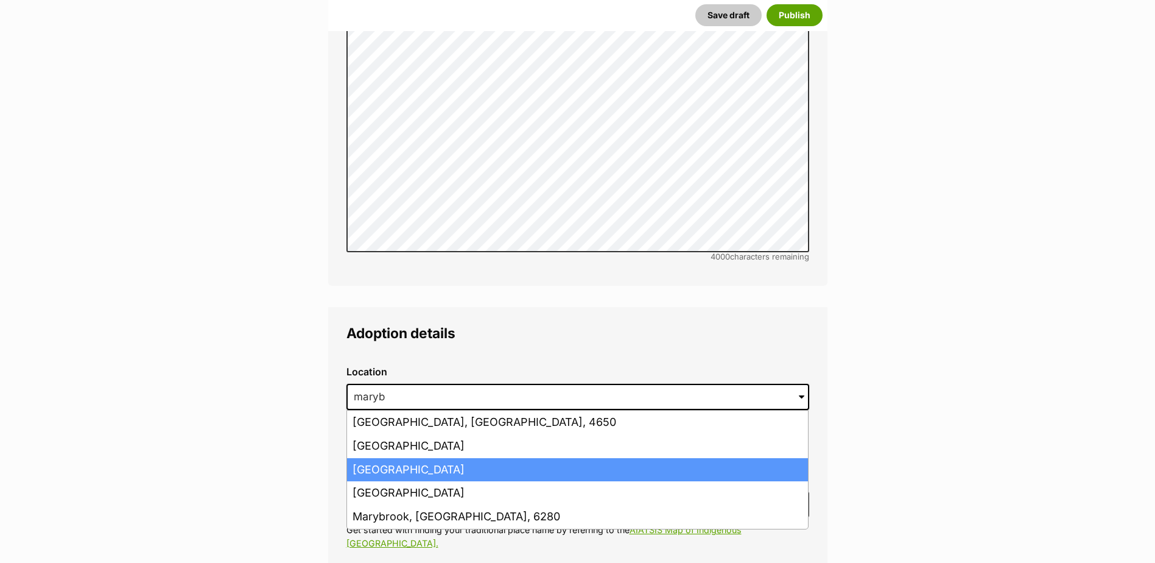
click at [438, 458] on li "Maryborough West, Queensland, 4650" at bounding box center [577, 470] width 461 height 24
type input "Maryborough West, Queensland, 4650"
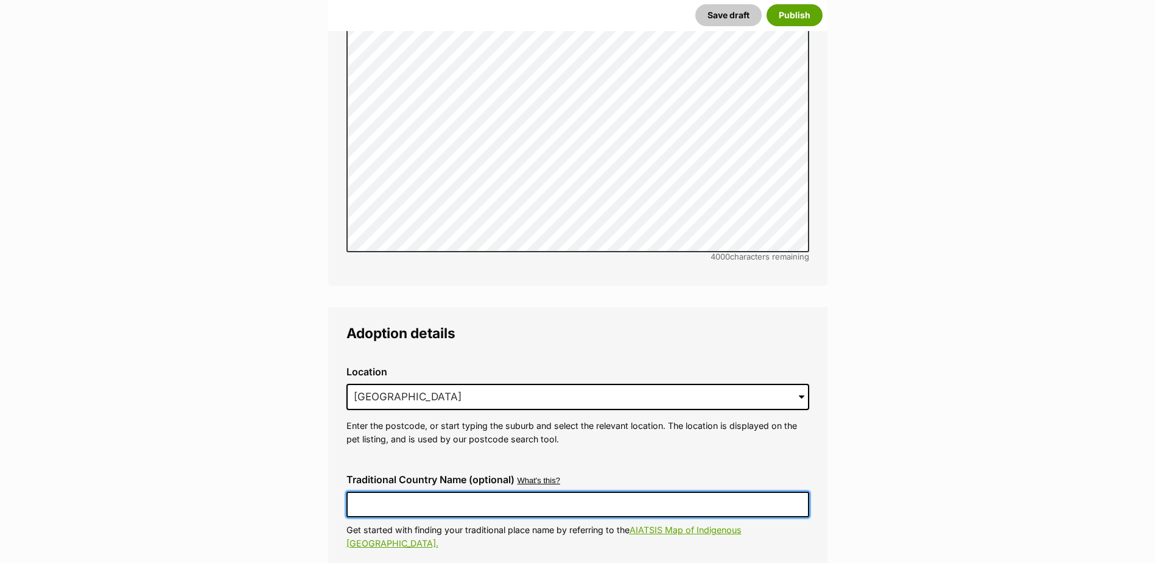
click at [444, 491] on input "Traditional Country Name (optional)" at bounding box center [577, 504] width 463 height 26
type input "Australia"
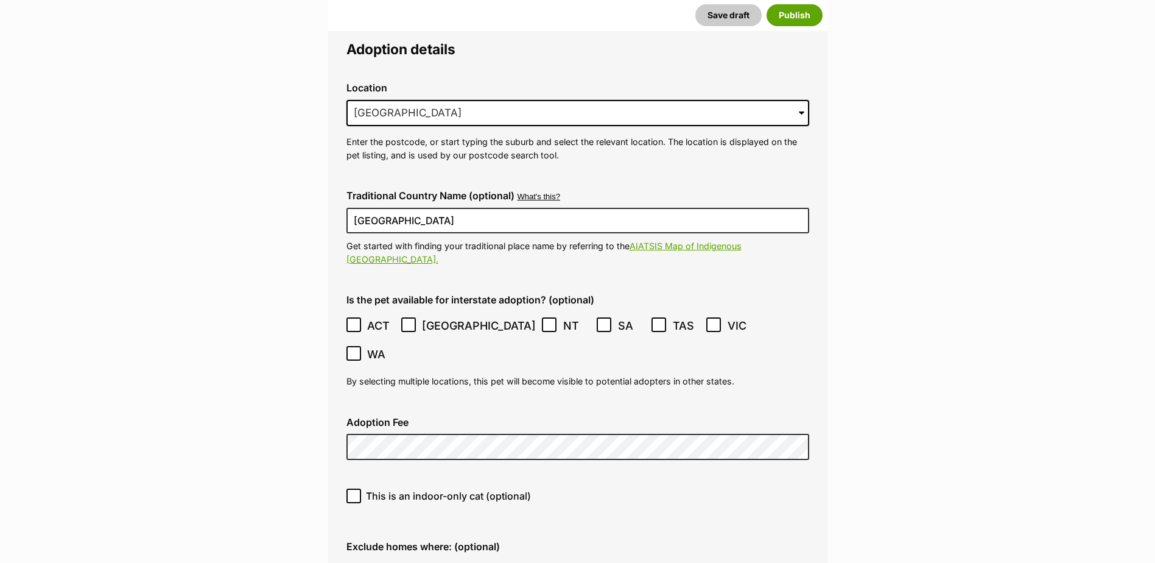
click at [352, 320] on icon at bounding box center [353, 324] width 9 height 9
drag, startPoint x: 407, startPoint y: 283, endPoint x: 497, endPoint y: 275, distance: 91.1
click at [407, 320] on icon at bounding box center [408, 324] width 9 height 9
click at [600, 320] on icon at bounding box center [604, 324] width 9 height 9
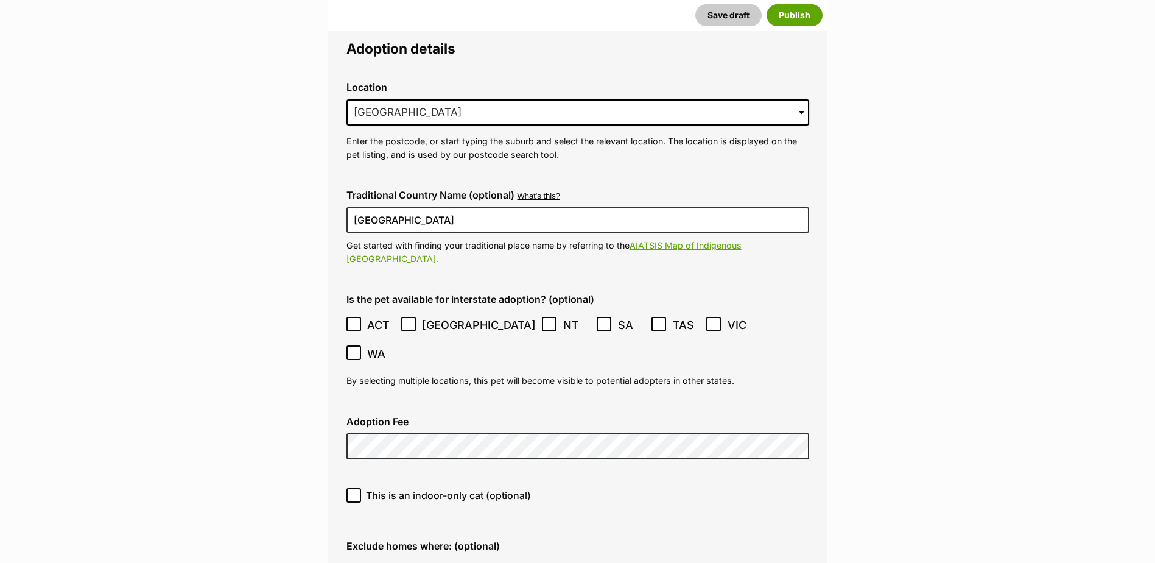
click at [654, 320] on icon at bounding box center [658, 324] width 9 height 9
click at [358, 348] on icon at bounding box center [353, 352] width 9 height 9
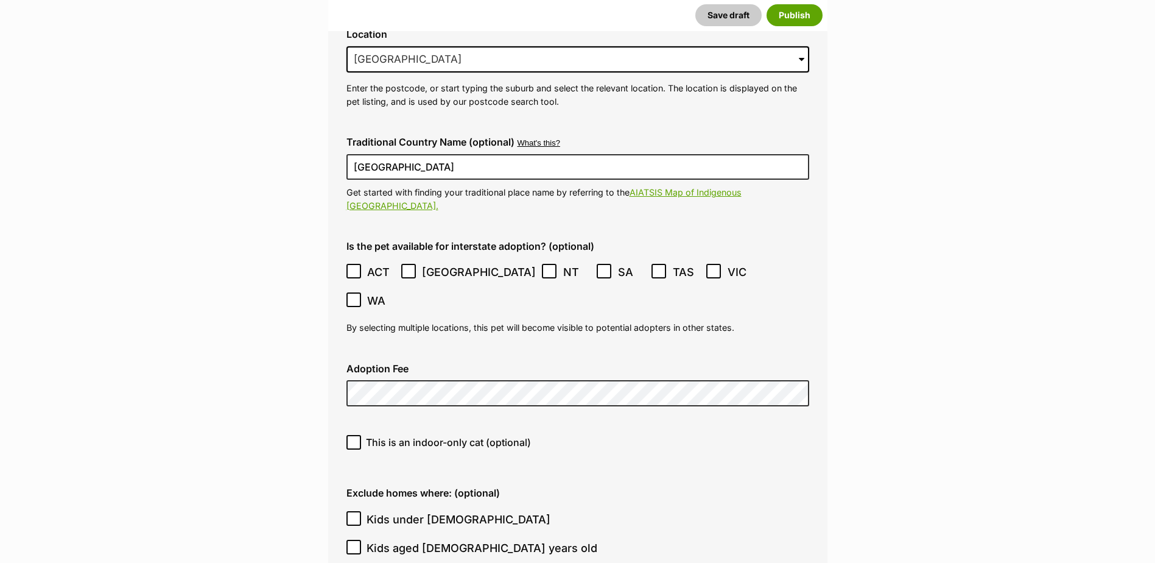
scroll to position [3022, 0]
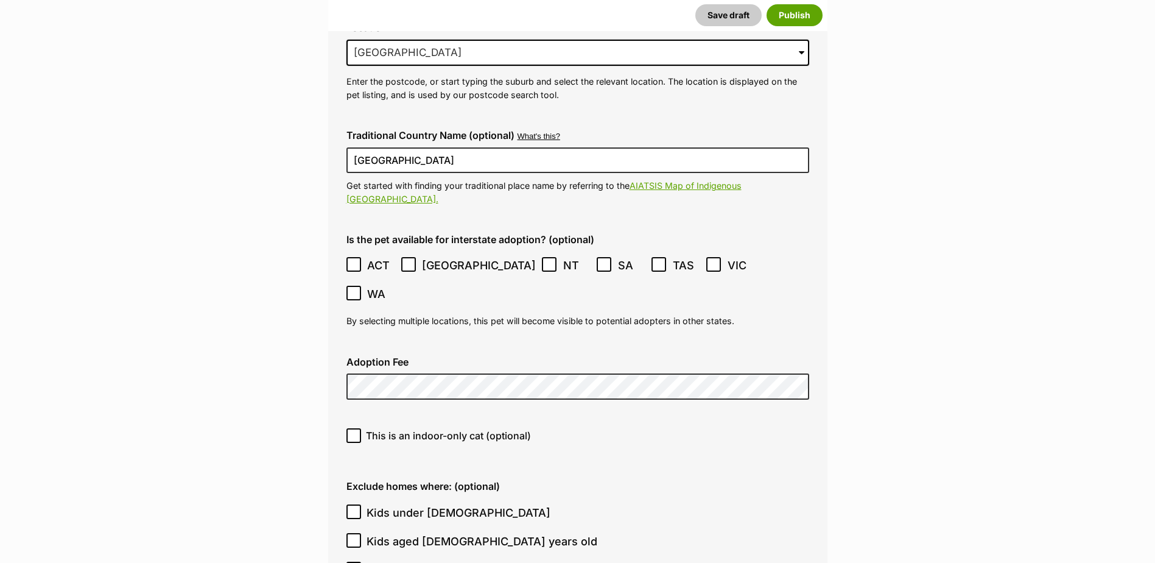
type input "MDAR"
type input "0000312643880"
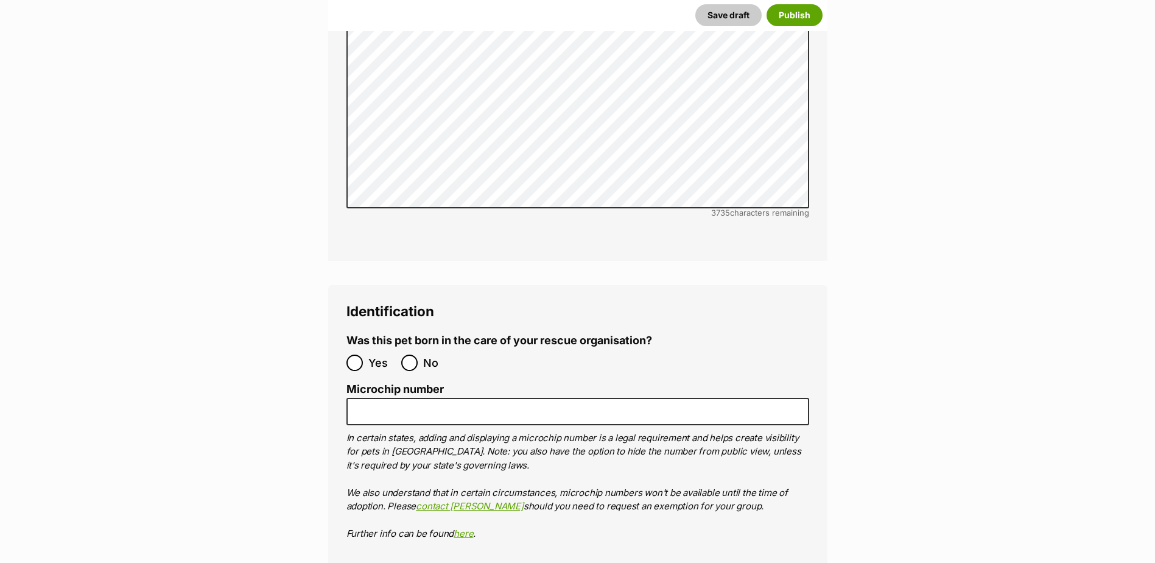
scroll to position [3901, 0]
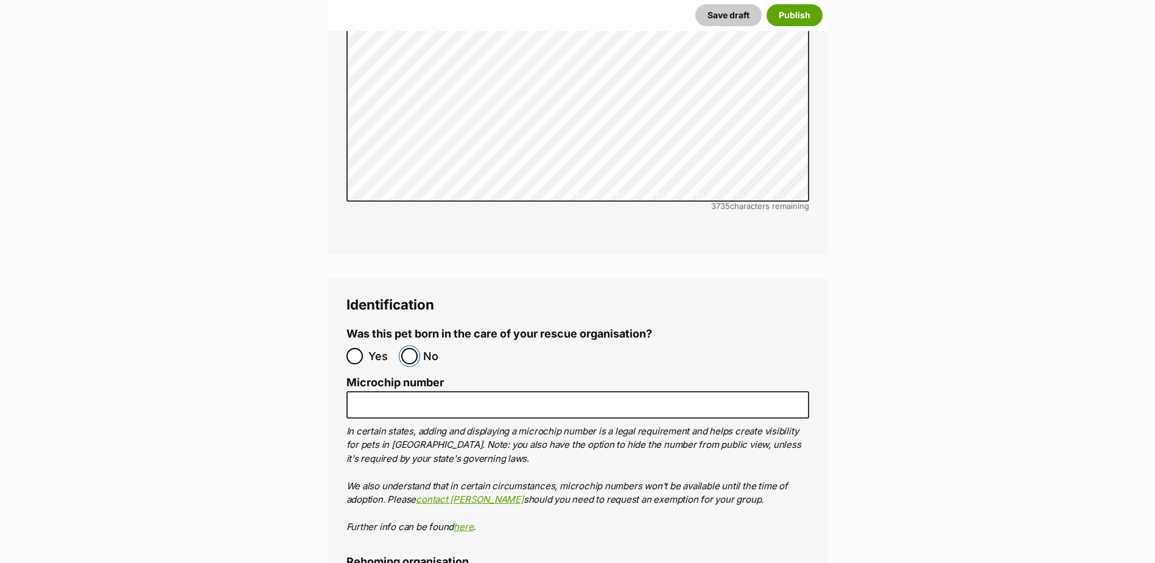
click at [407, 348] on input "No" at bounding box center [409, 356] width 16 height 16
radio input "true"
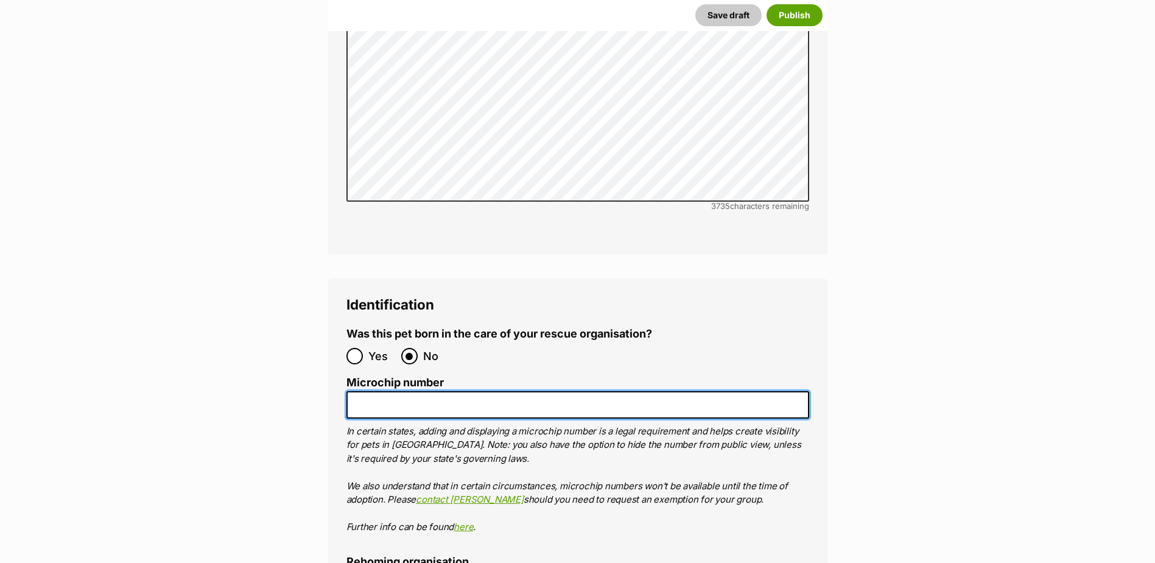
click at [417, 391] on input "Microchip number" at bounding box center [577, 404] width 463 height 27
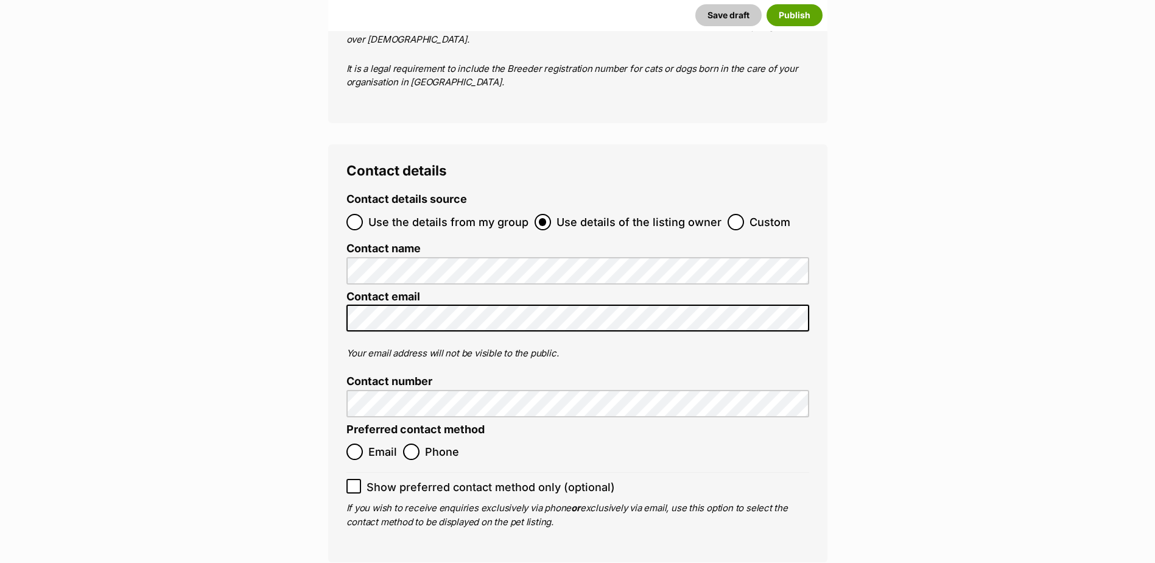
type input "953010007053749"
click at [358, 443] on input "Email" at bounding box center [354, 451] width 16 height 16
radio input "true"
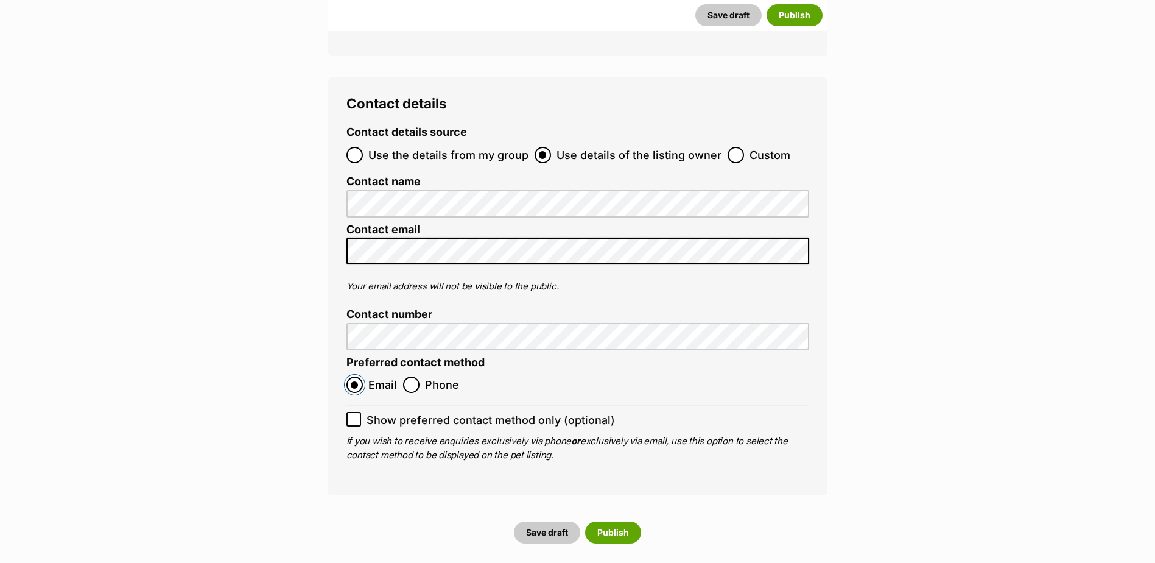
scroll to position [4725, 0]
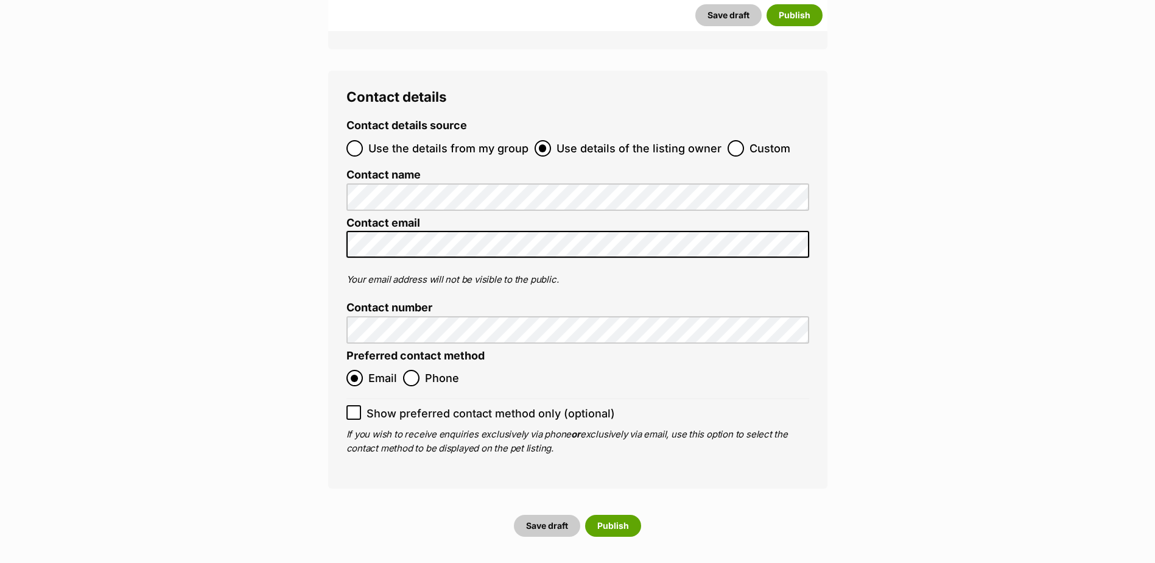
drag, startPoint x: 1048, startPoint y: 456, endPoint x: 1090, endPoint y: 453, distance: 42.7
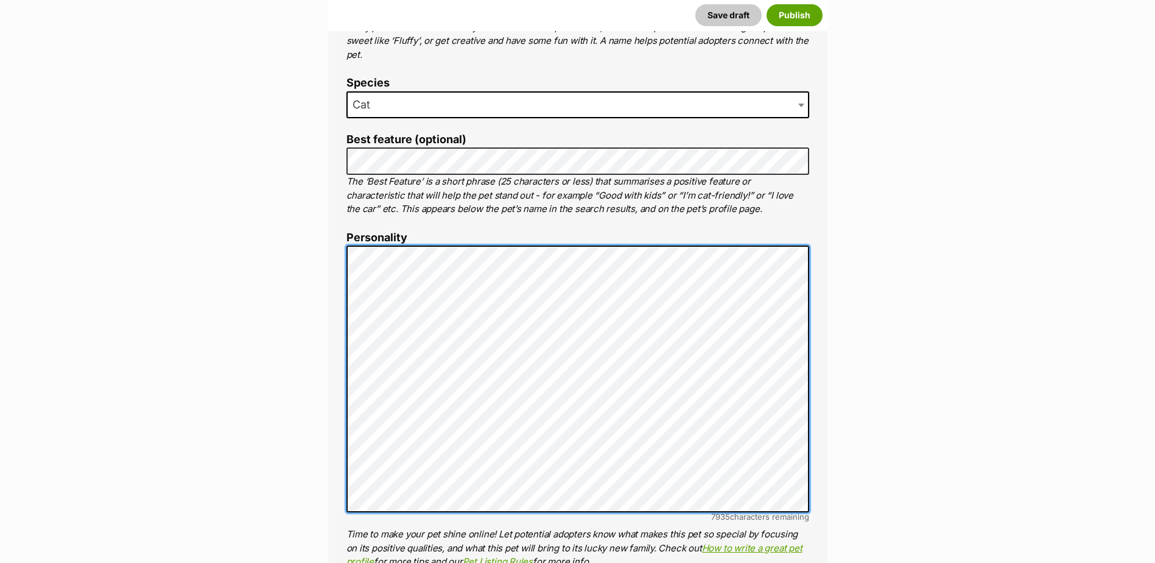
scroll to position [524, 0]
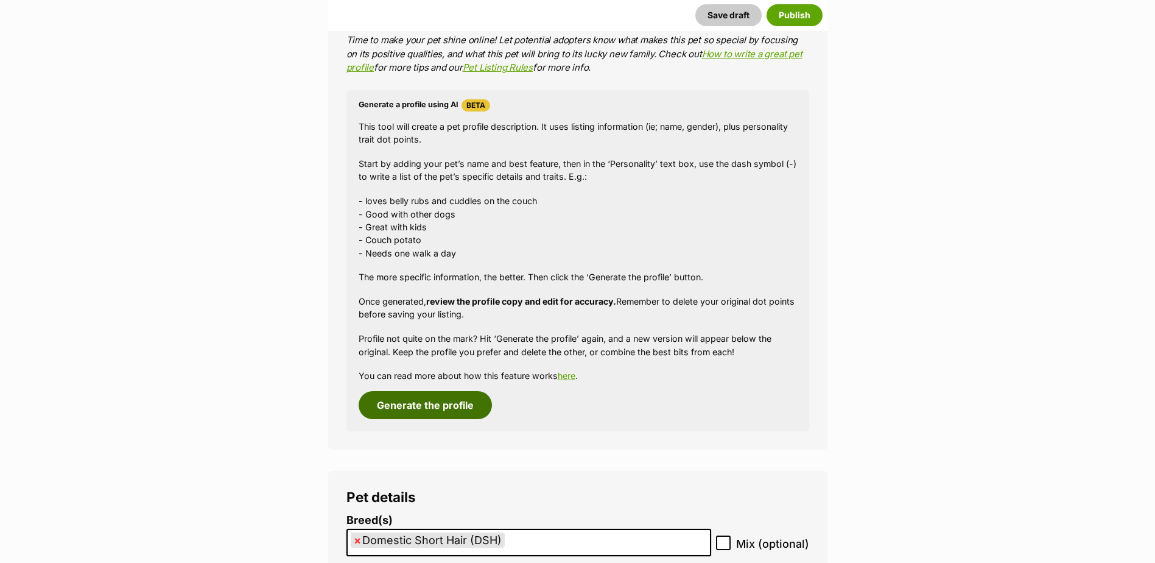
click at [434, 403] on button "Generate the profile" at bounding box center [425, 405] width 133 height 28
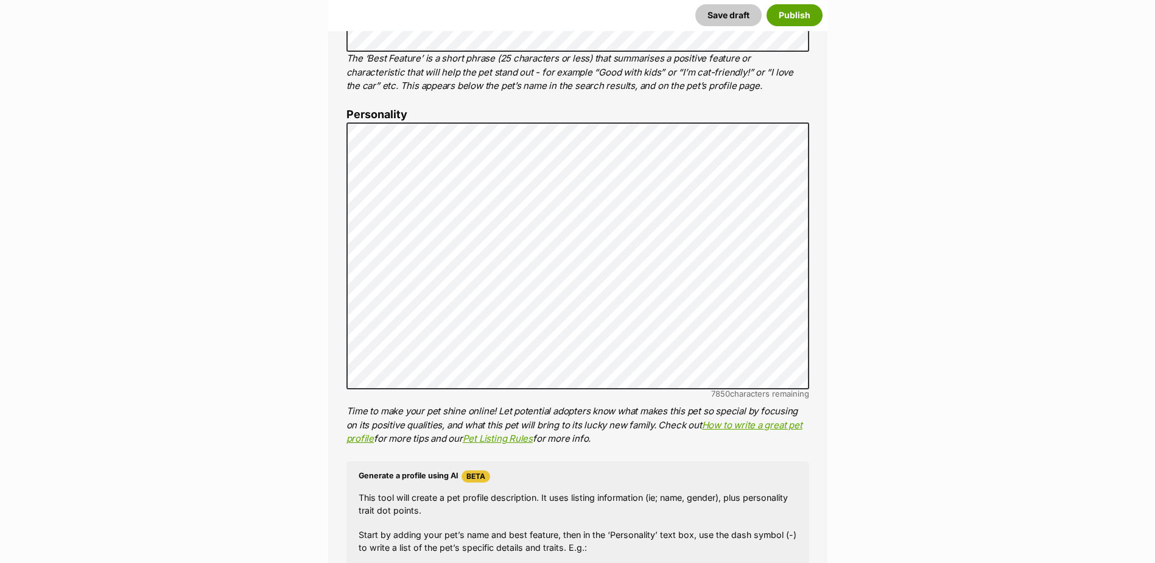
scroll to position [634, 0]
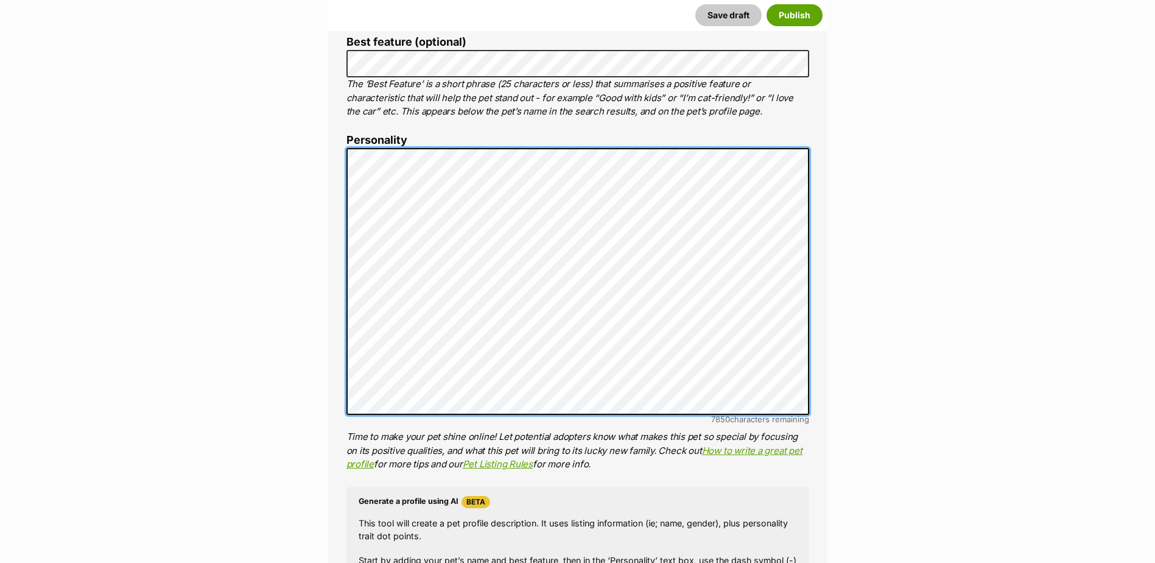
click at [340, 114] on div "About This Pet Name Henlo there, it looks like you might be using the pet name …" at bounding box center [577, 336] width 499 height 1020
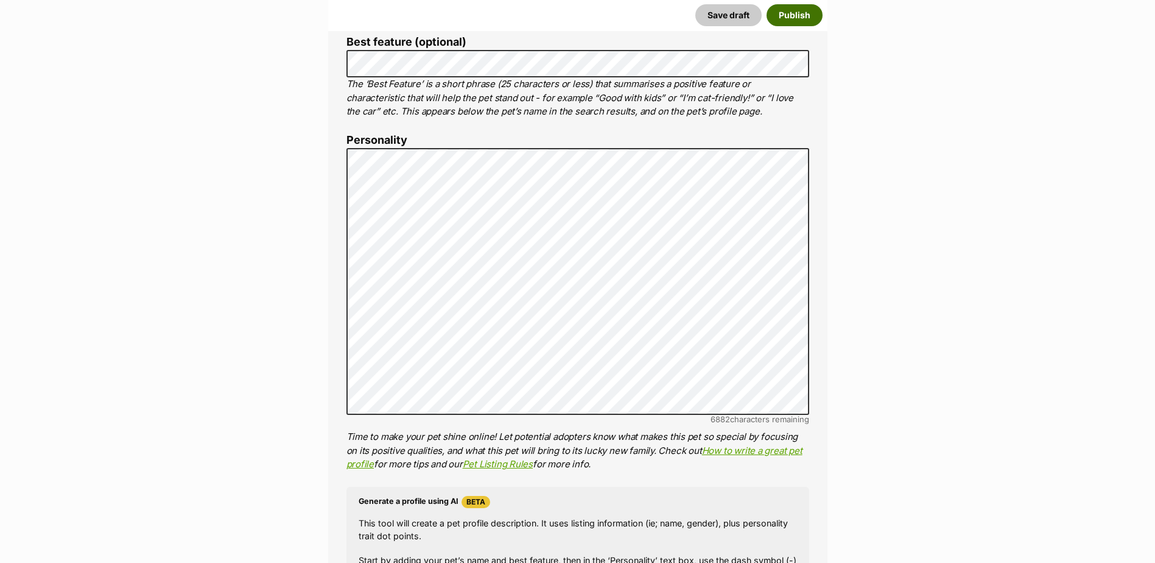
click at [800, 17] on button "Publish" at bounding box center [794, 15] width 56 height 22
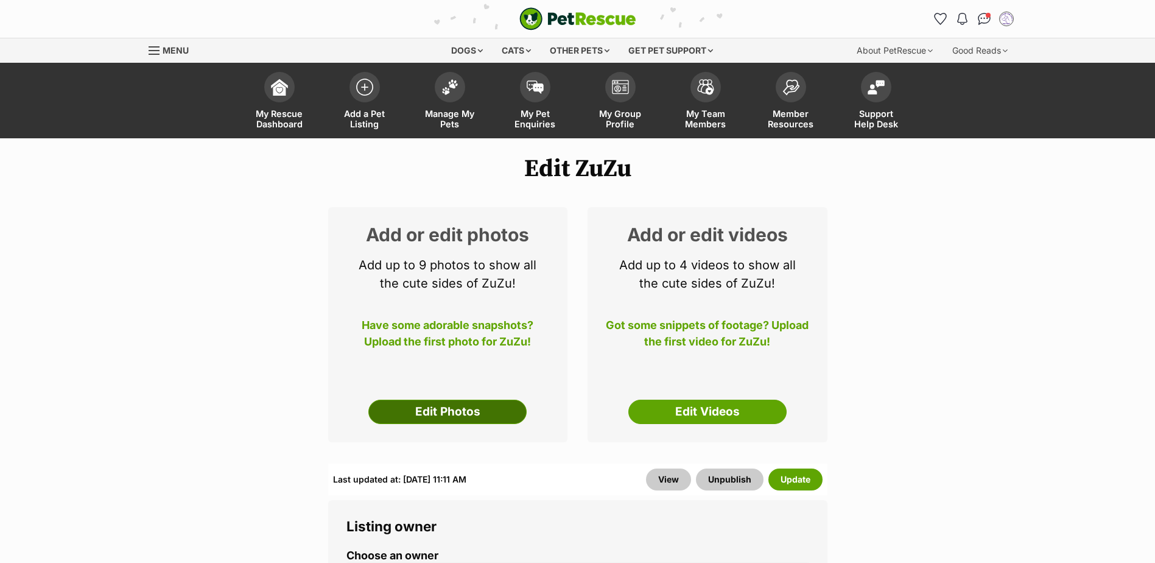
click at [457, 414] on link "Edit Photos" at bounding box center [447, 411] width 158 height 24
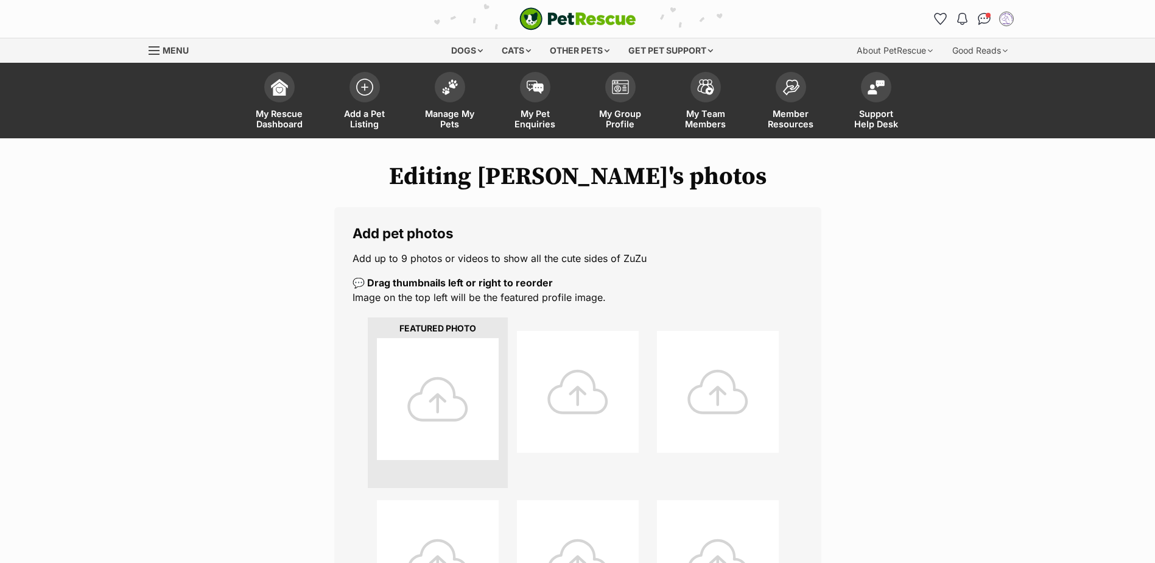
click at [456, 397] on div at bounding box center [438, 399] width 122 height 122
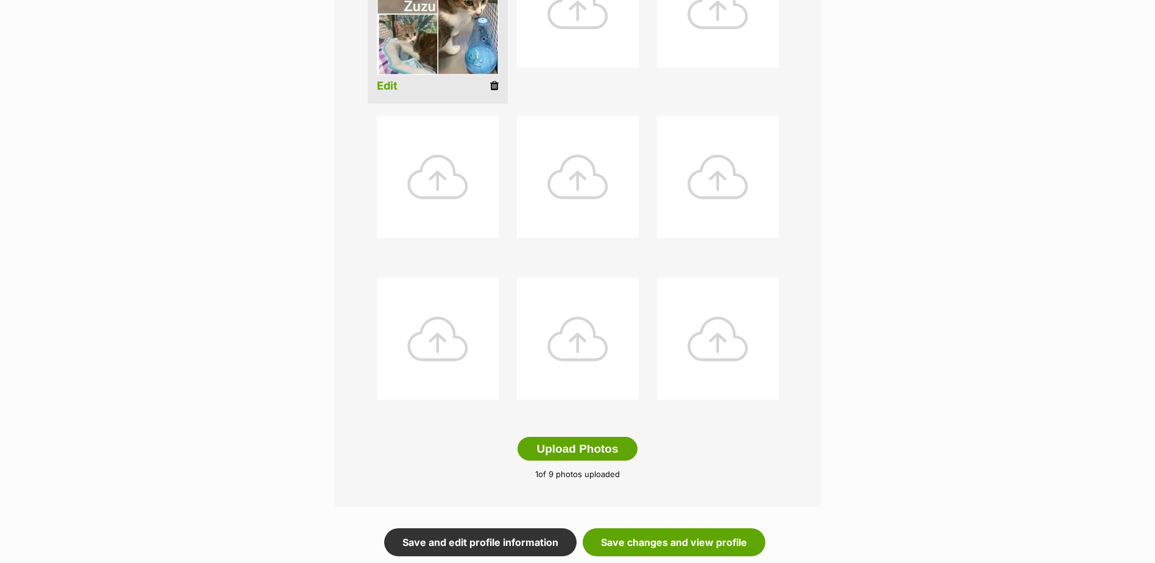
scroll to position [385, 0]
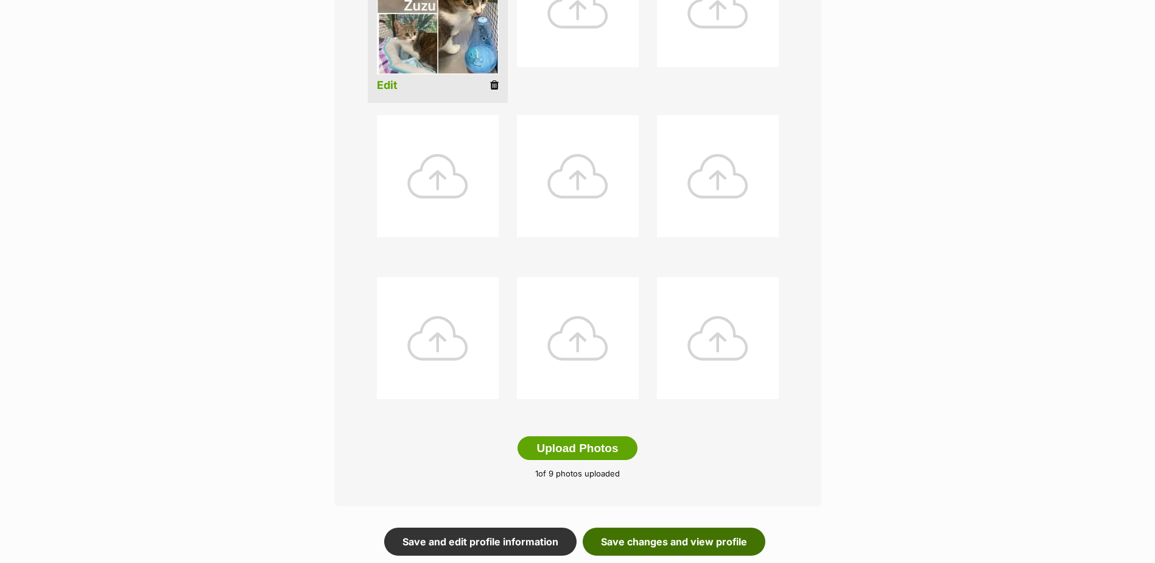
click at [689, 537] on link "Save changes and view profile" at bounding box center [674, 541] width 183 height 28
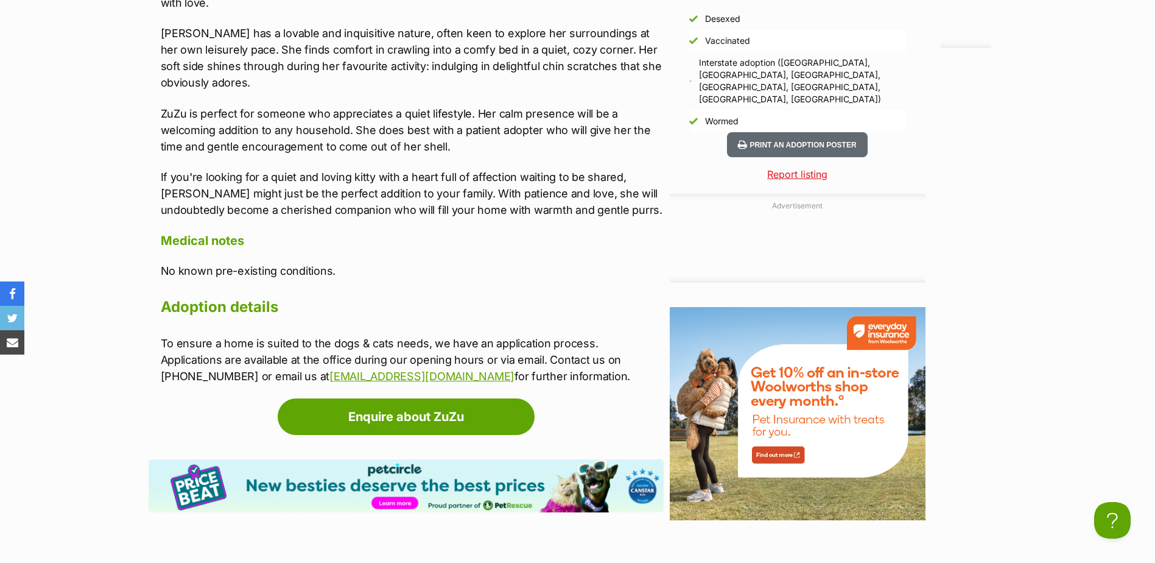
scroll to position [1599, 0]
